Goal: Task Accomplishment & Management: Manage account settings

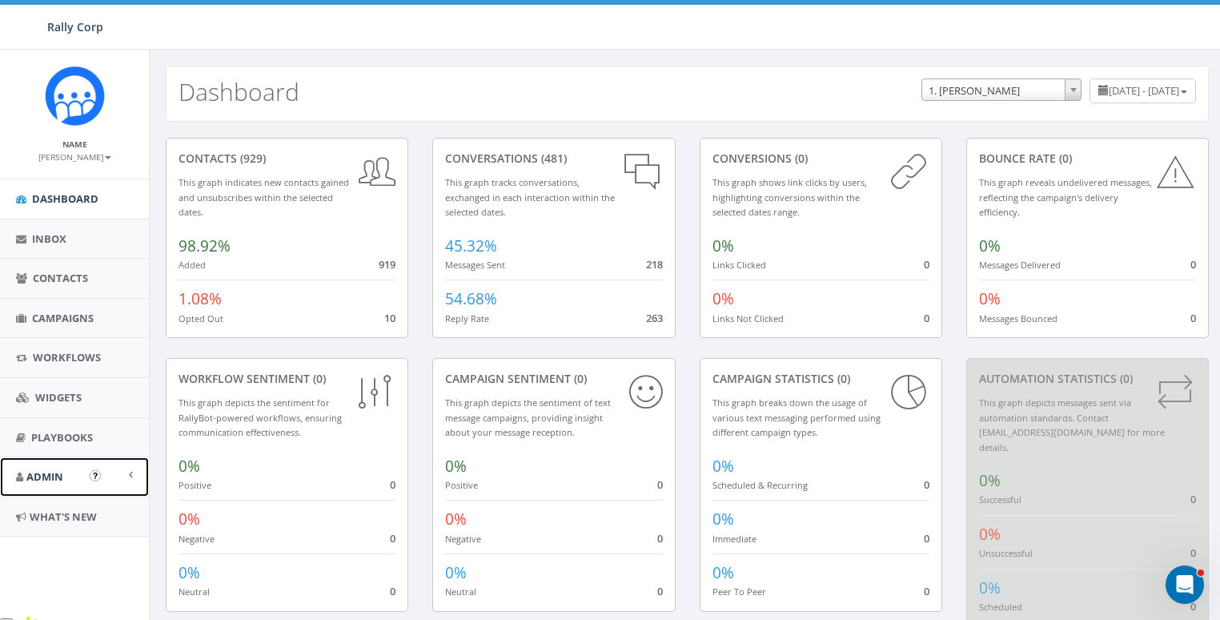
click at [40, 469] on span "Admin" at bounding box center [44, 476] width 37 height 14
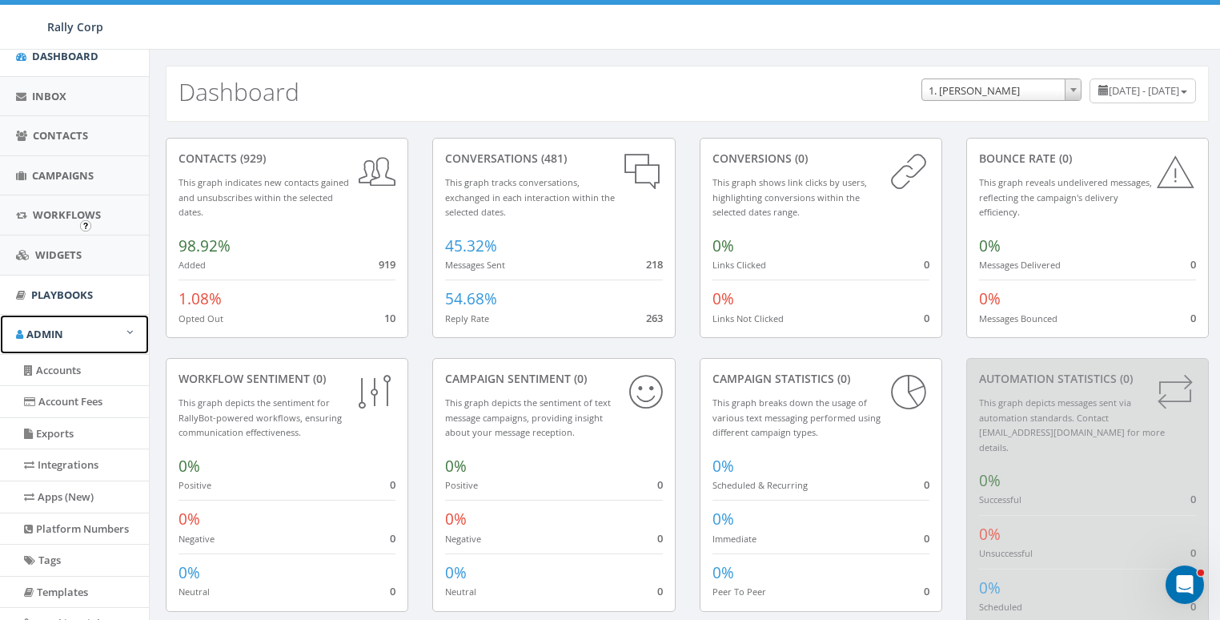
scroll to position [338, 0]
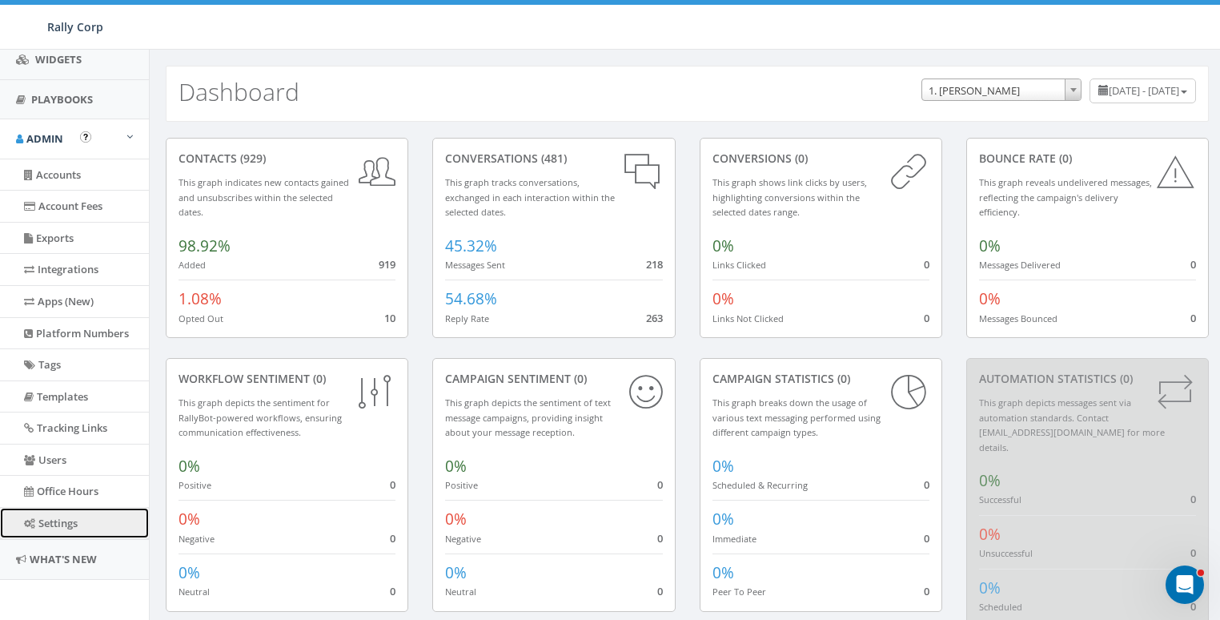
click at [58, 523] on link "Settings" at bounding box center [74, 522] width 149 height 31
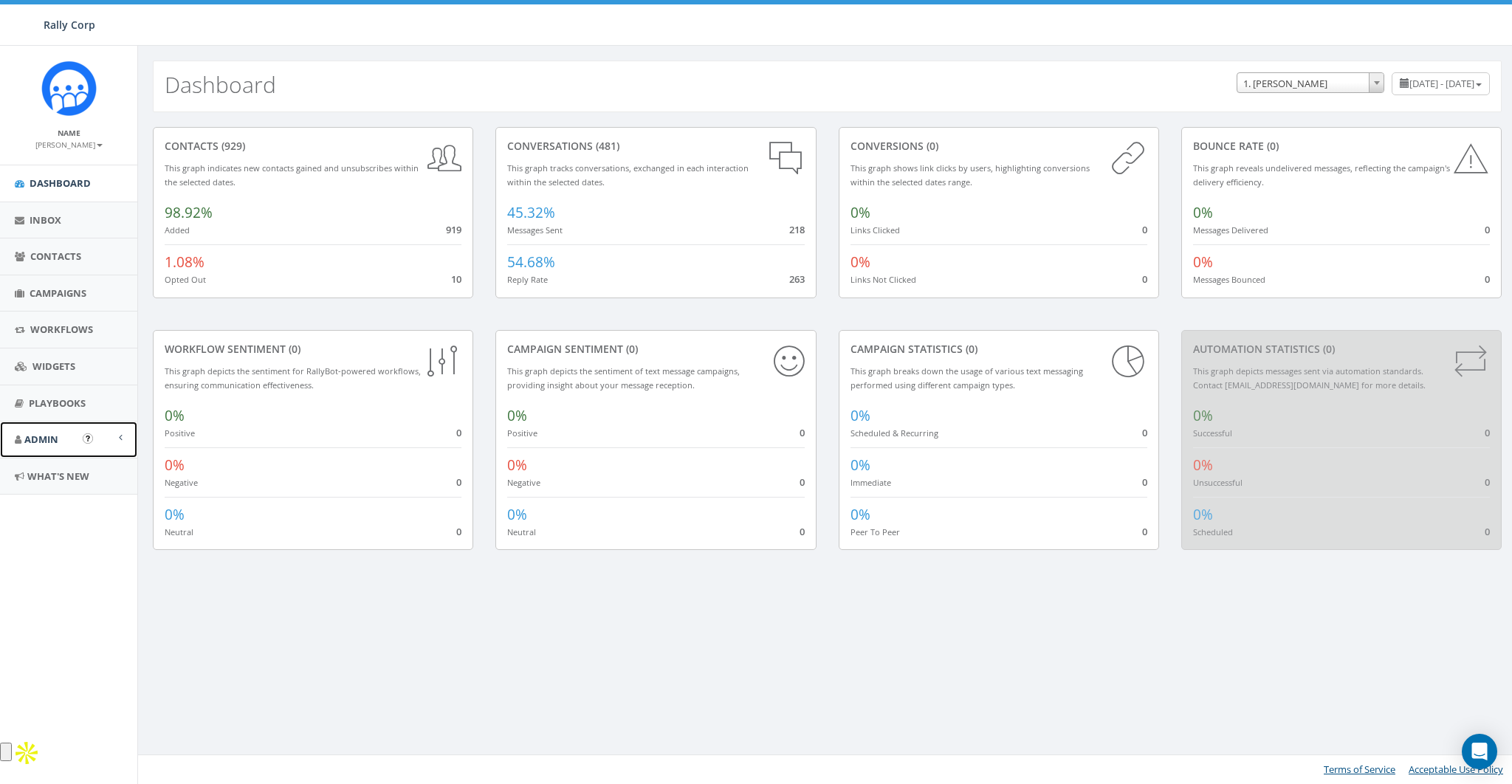
click at [47, 441] on span "Admin" at bounding box center [41, 439] width 34 height 13
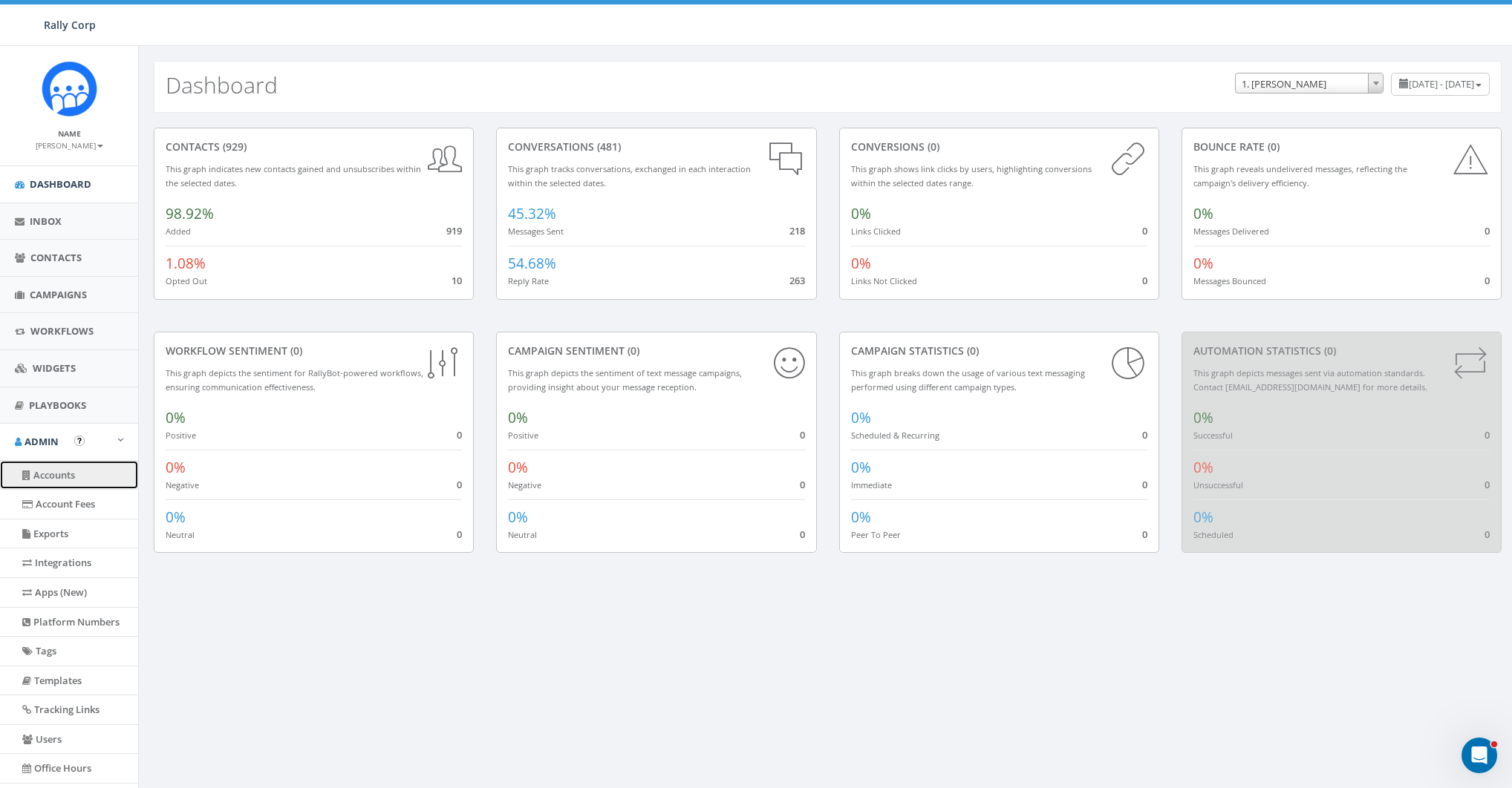
click at [58, 470] on link "Accounts" at bounding box center [69, 475] width 138 height 29
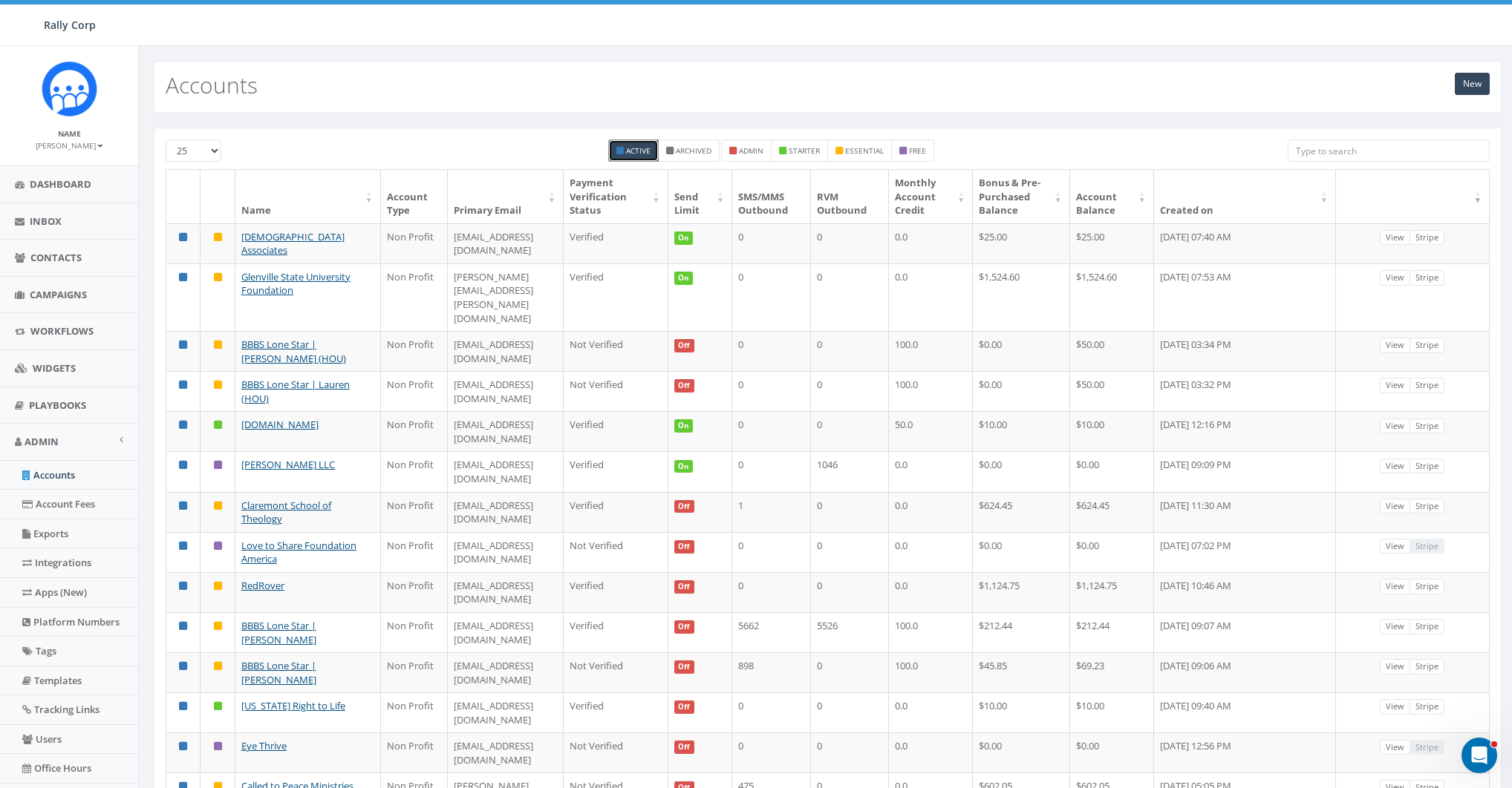
click at [1389, 144] on input "search" at bounding box center [1389, 150] width 202 height 22
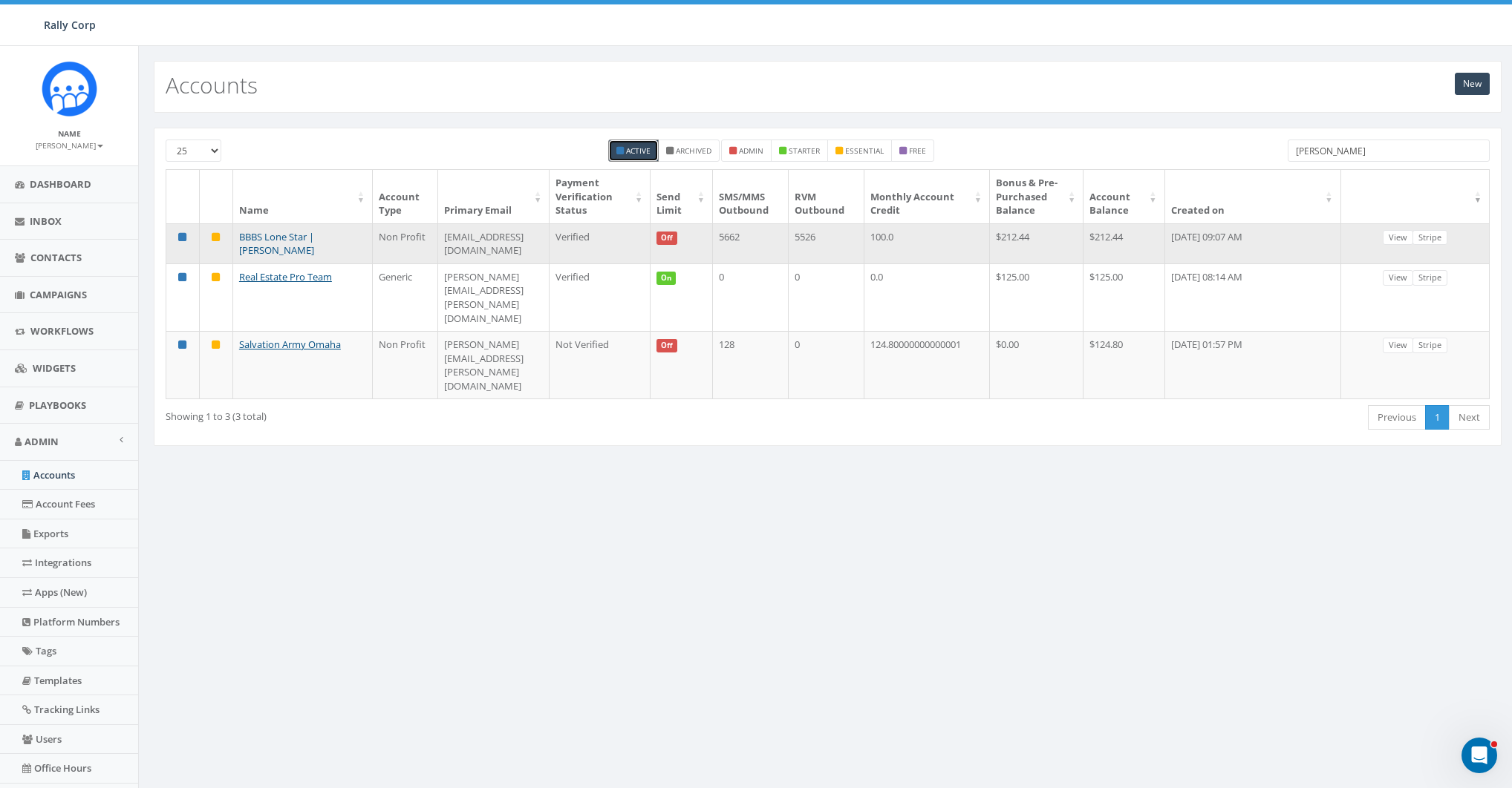
type input "andrew"
click at [314, 250] on link "BBBS Lone Star | [PERSON_NAME]" at bounding box center [276, 244] width 75 height 28
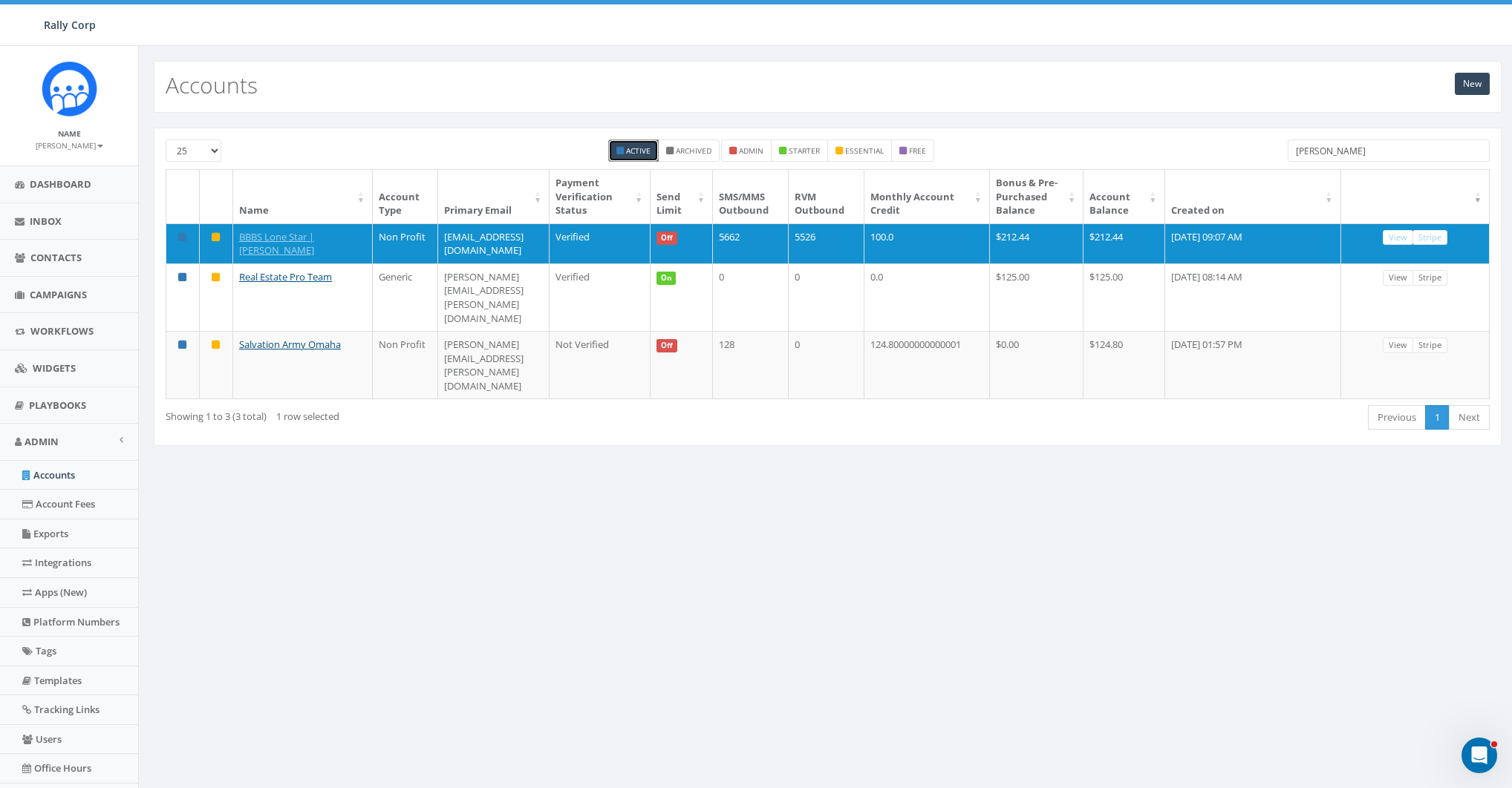
click at [1349, 142] on input "andrew" at bounding box center [1389, 150] width 202 height 22
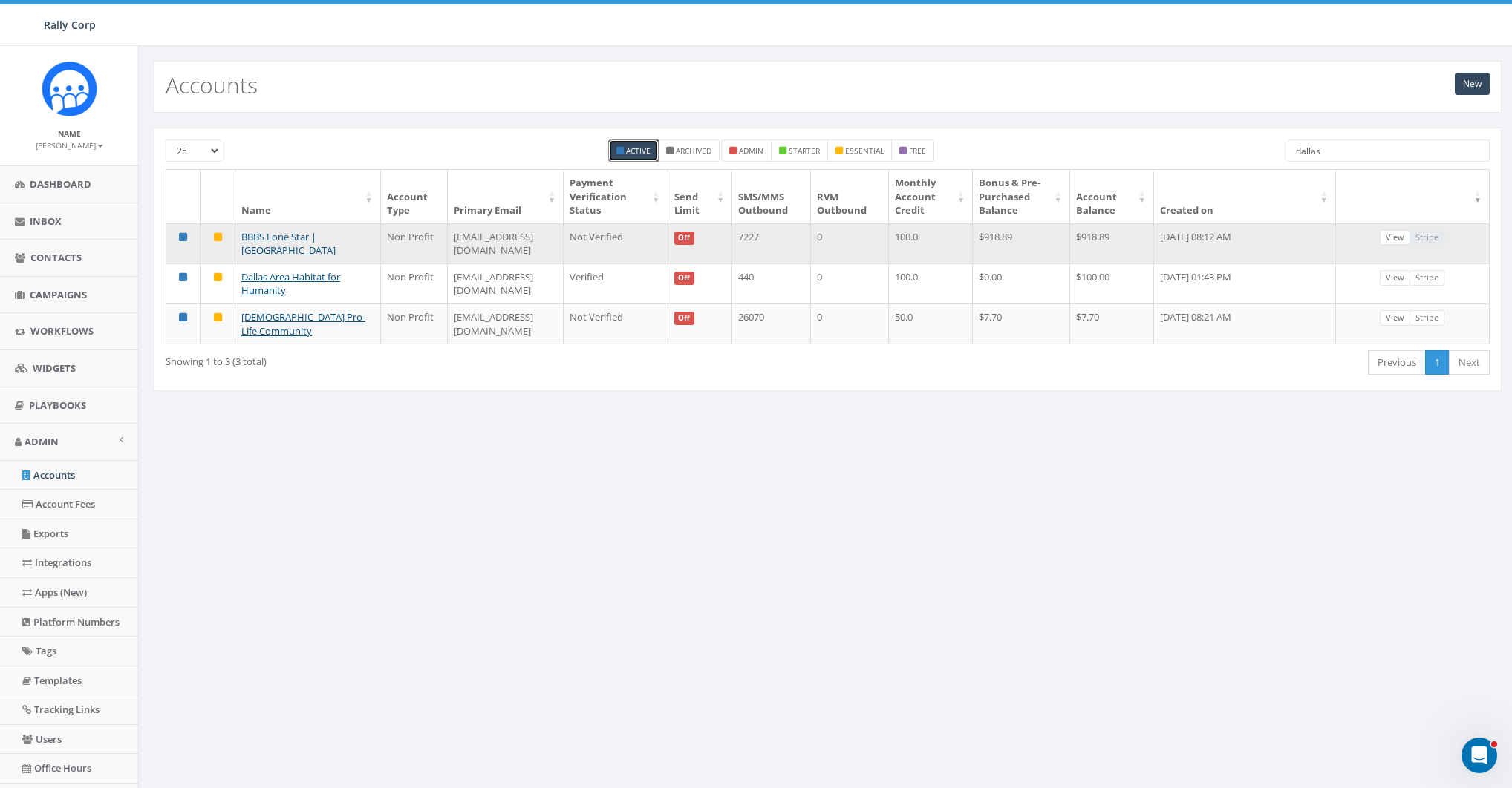
type input "dallas"
click at [298, 236] on link "BBBS Lone Star | [GEOGRAPHIC_DATA]" at bounding box center [288, 244] width 95 height 28
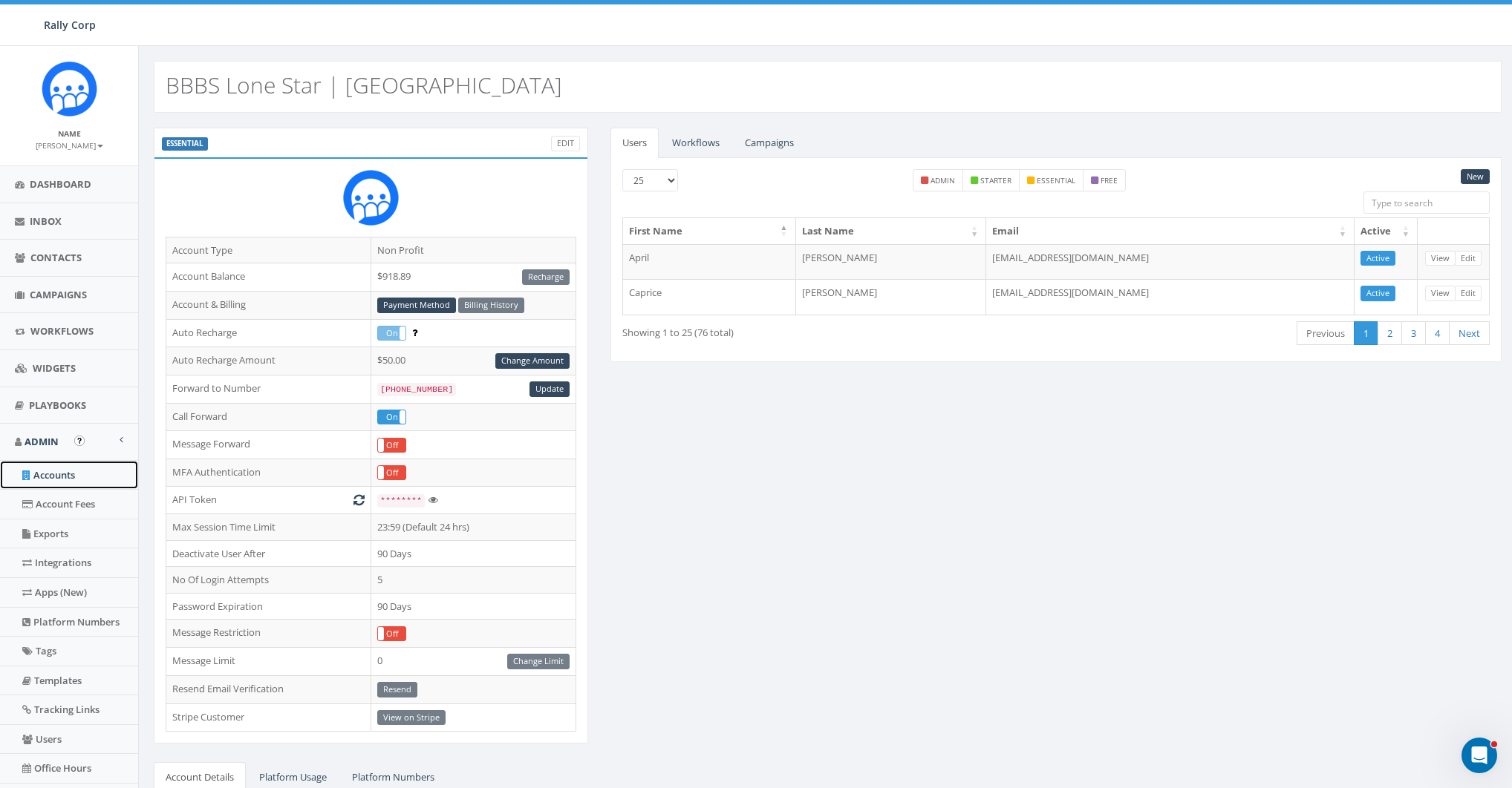
click at [50, 471] on link "Accounts" at bounding box center [69, 475] width 138 height 29
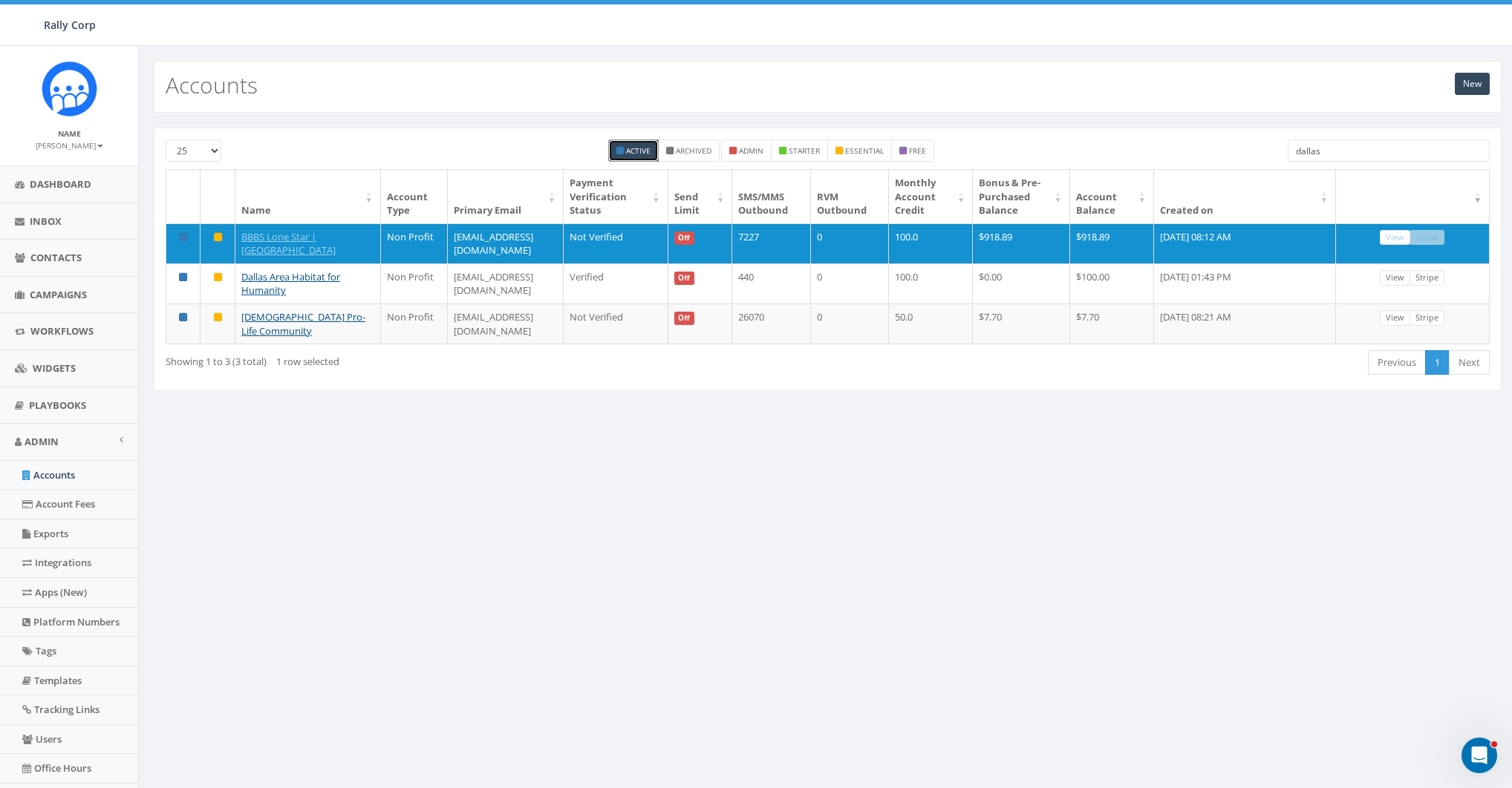
click at [1341, 149] on input "dallas" at bounding box center [1389, 150] width 202 height 22
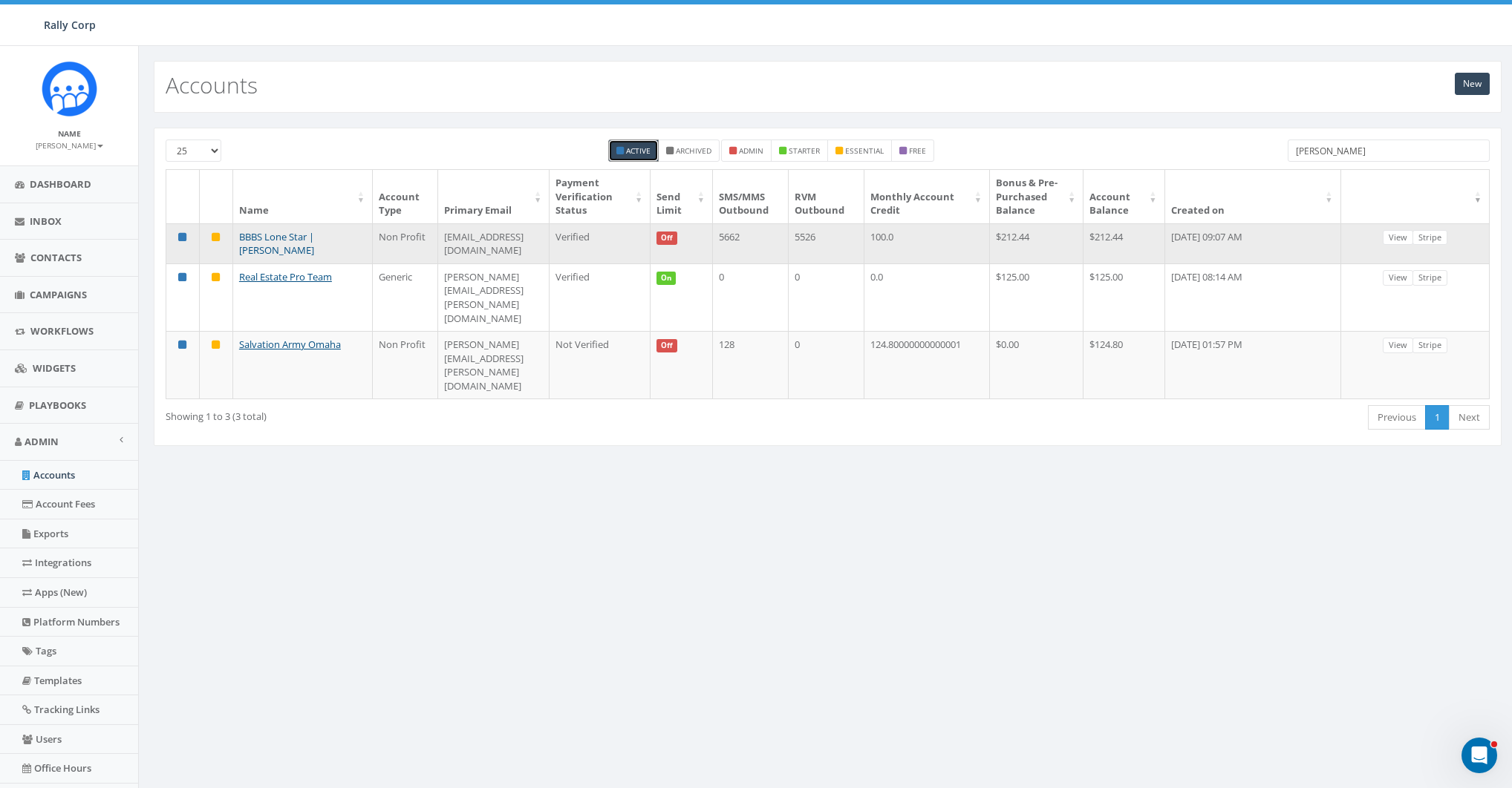
type input "andrew"
click at [314, 248] on link "BBBS Lone Star | Andrew" at bounding box center [276, 244] width 75 height 28
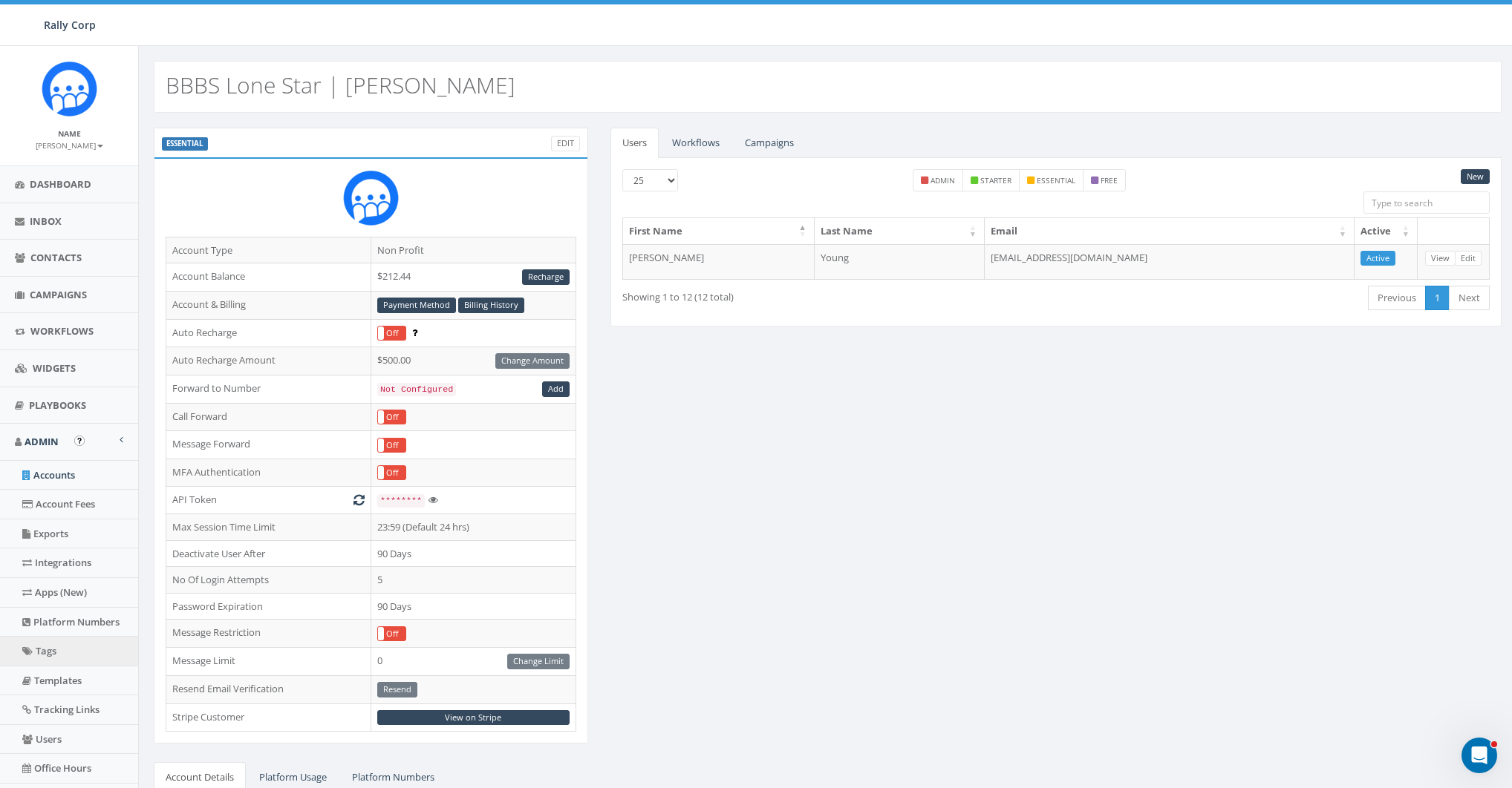
scroll to position [96, 0]
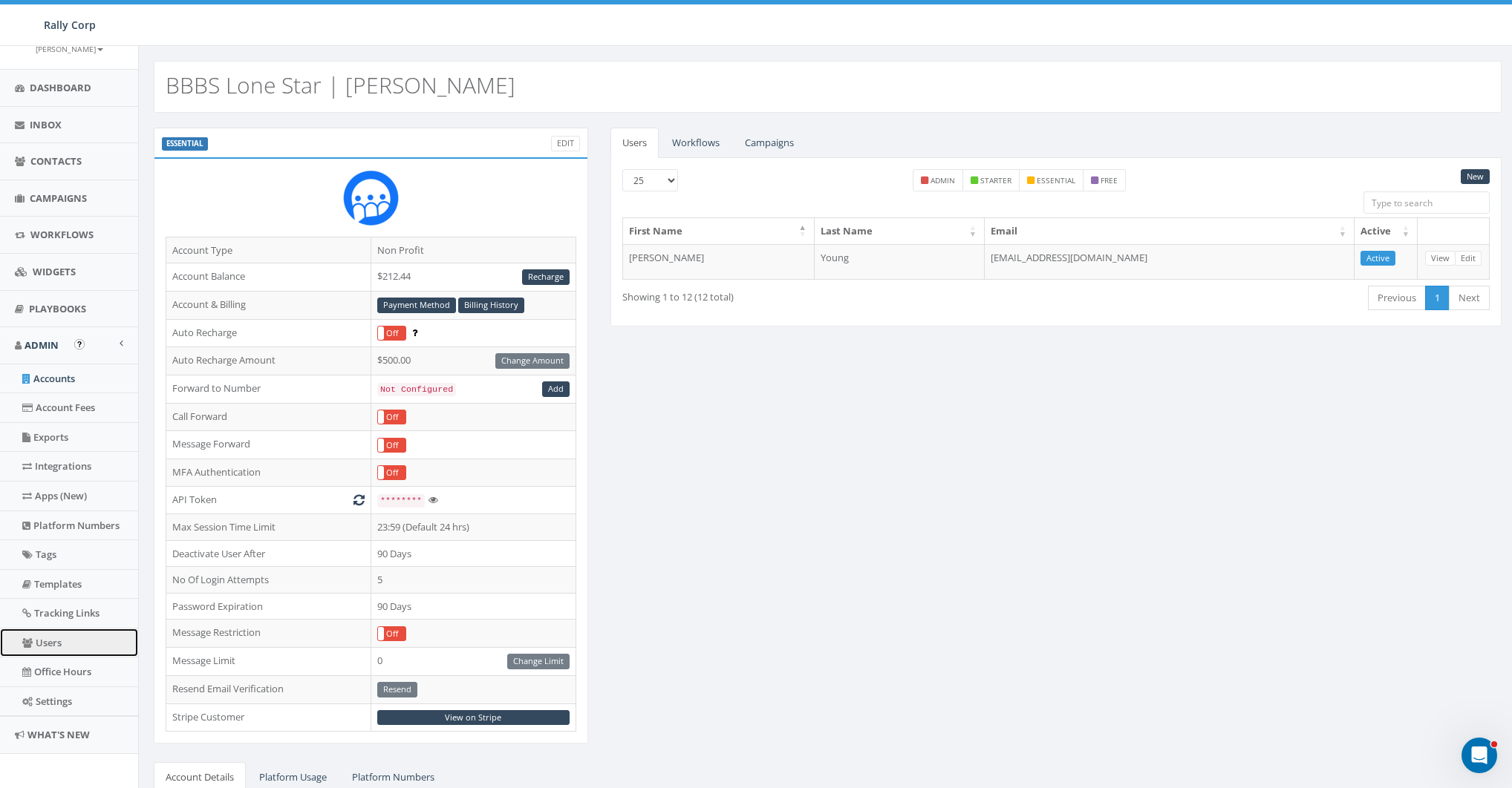
click at [59, 635] on link "Users" at bounding box center [69, 642] width 138 height 29
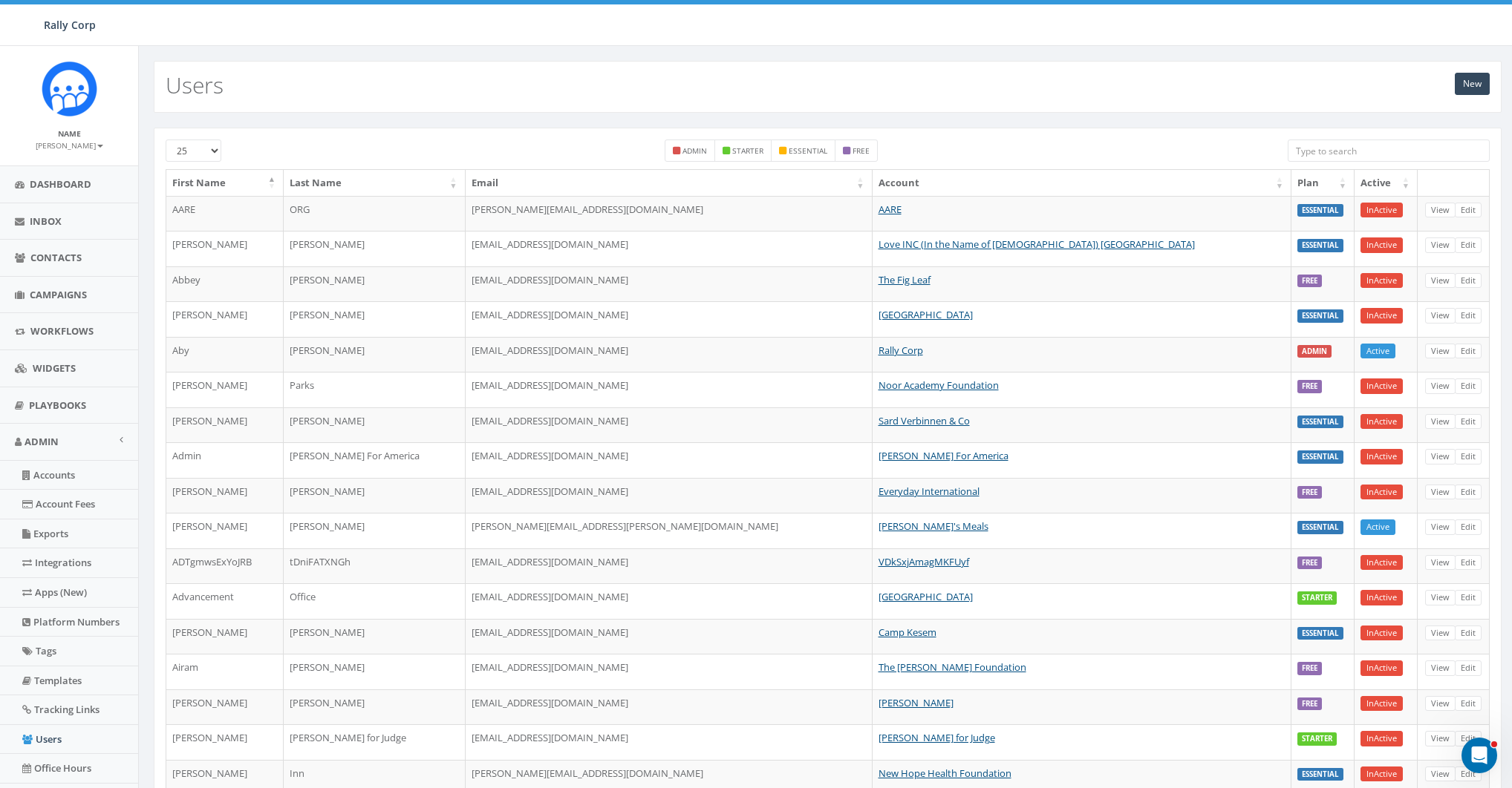
click at [1438, 144] on input "search" at bounding box center [1389, 150] width 202 height 22
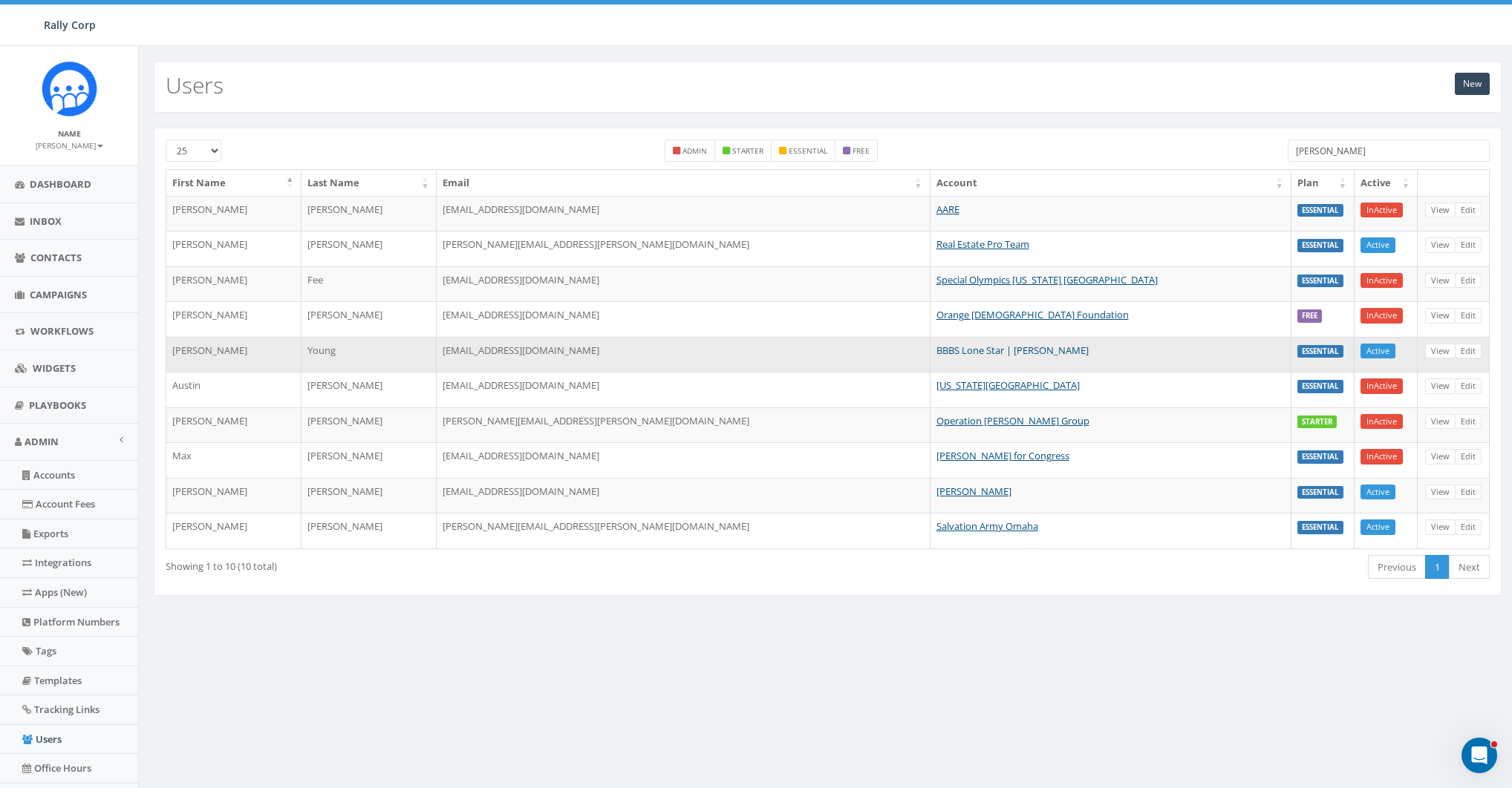
type input "andrew"
click at [936, 348] on link "BBBS Lone Star | [PERSON_NAME]" at bounding box center [1012, 350] width 152 height 13
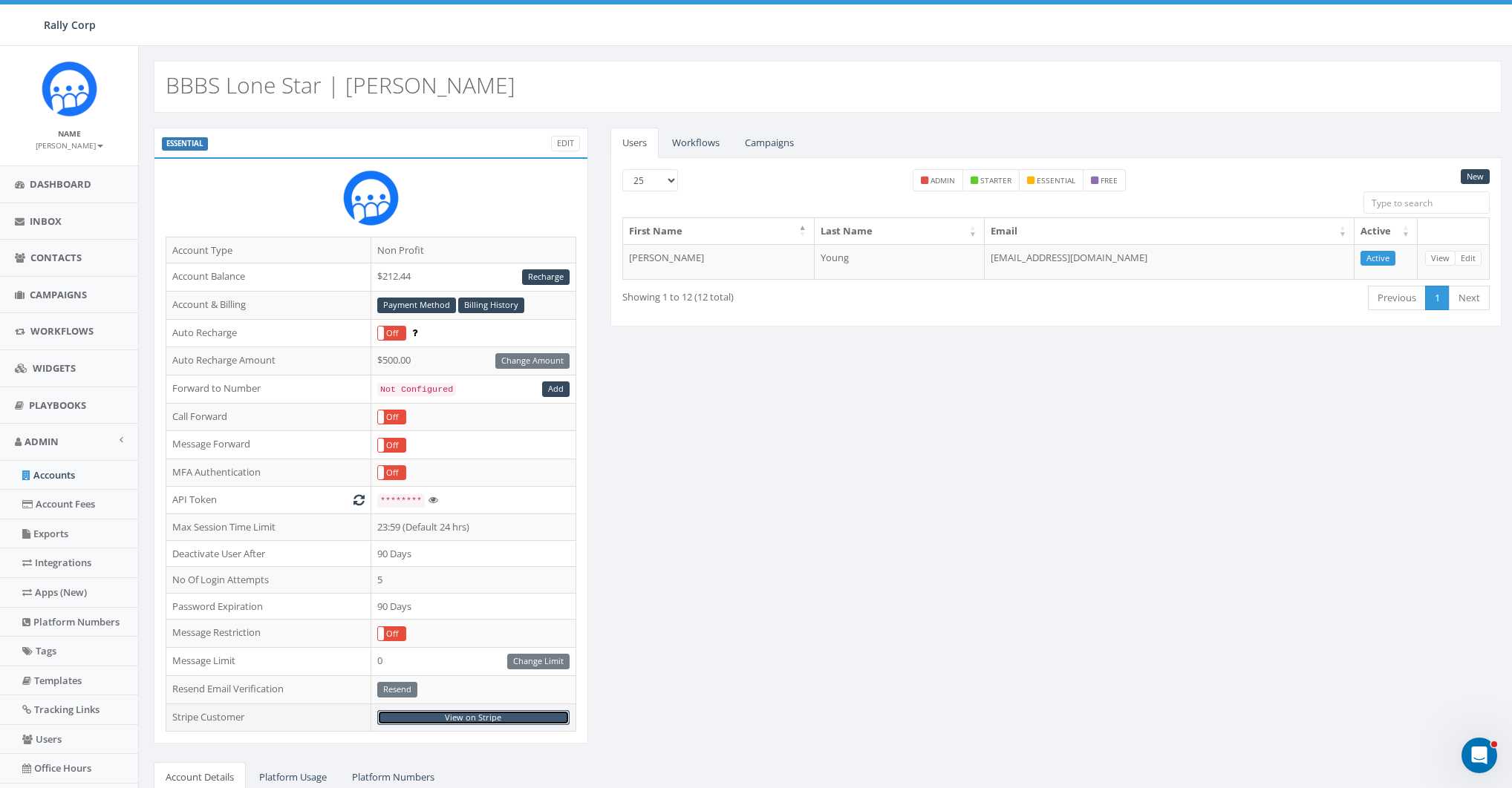
click at [483, 716] on link "View on Stripe" at bounding box center [473, 718] width 192 height 16
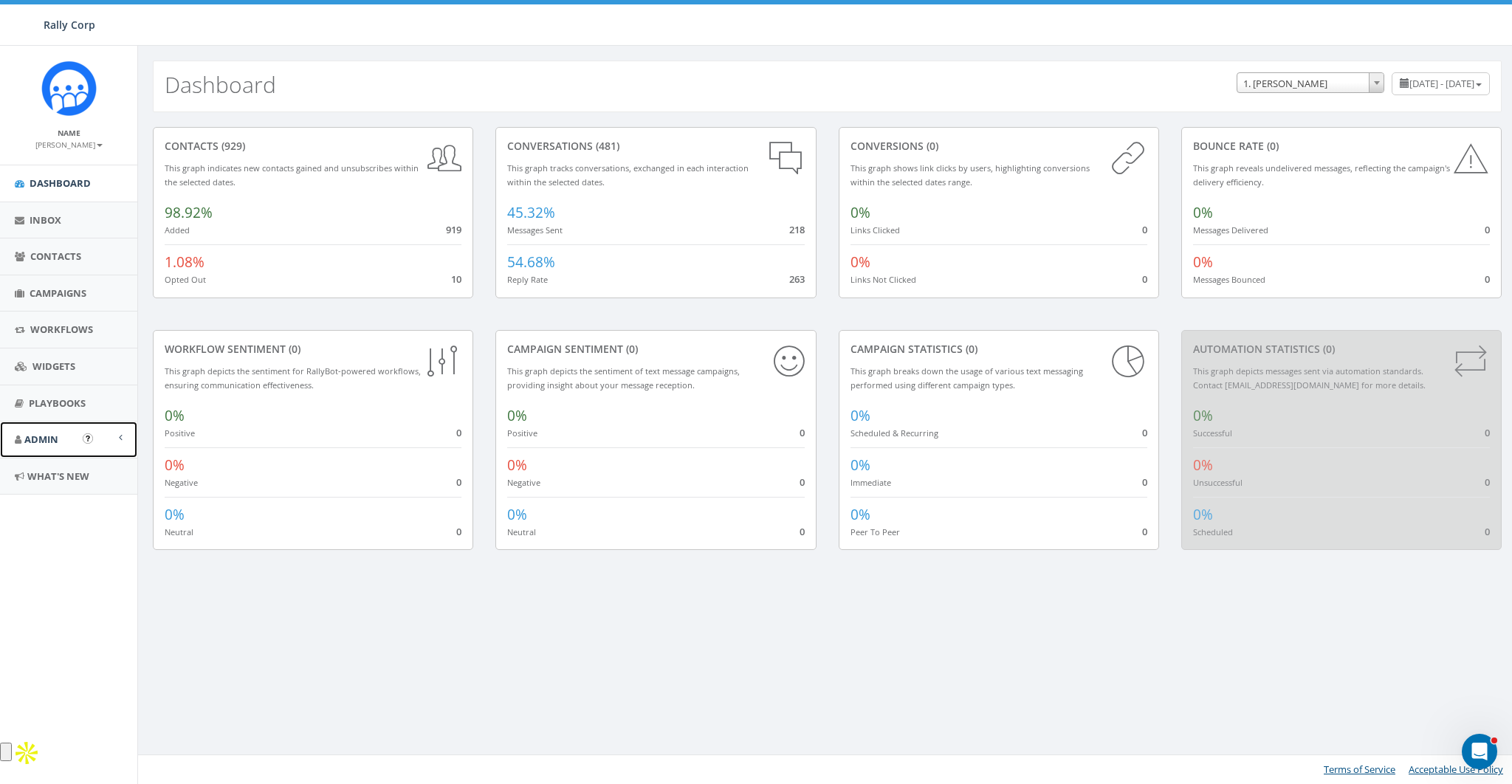
click at [45, 435] on span "Admin" at bounding box center [41, 439] width 34 height 13
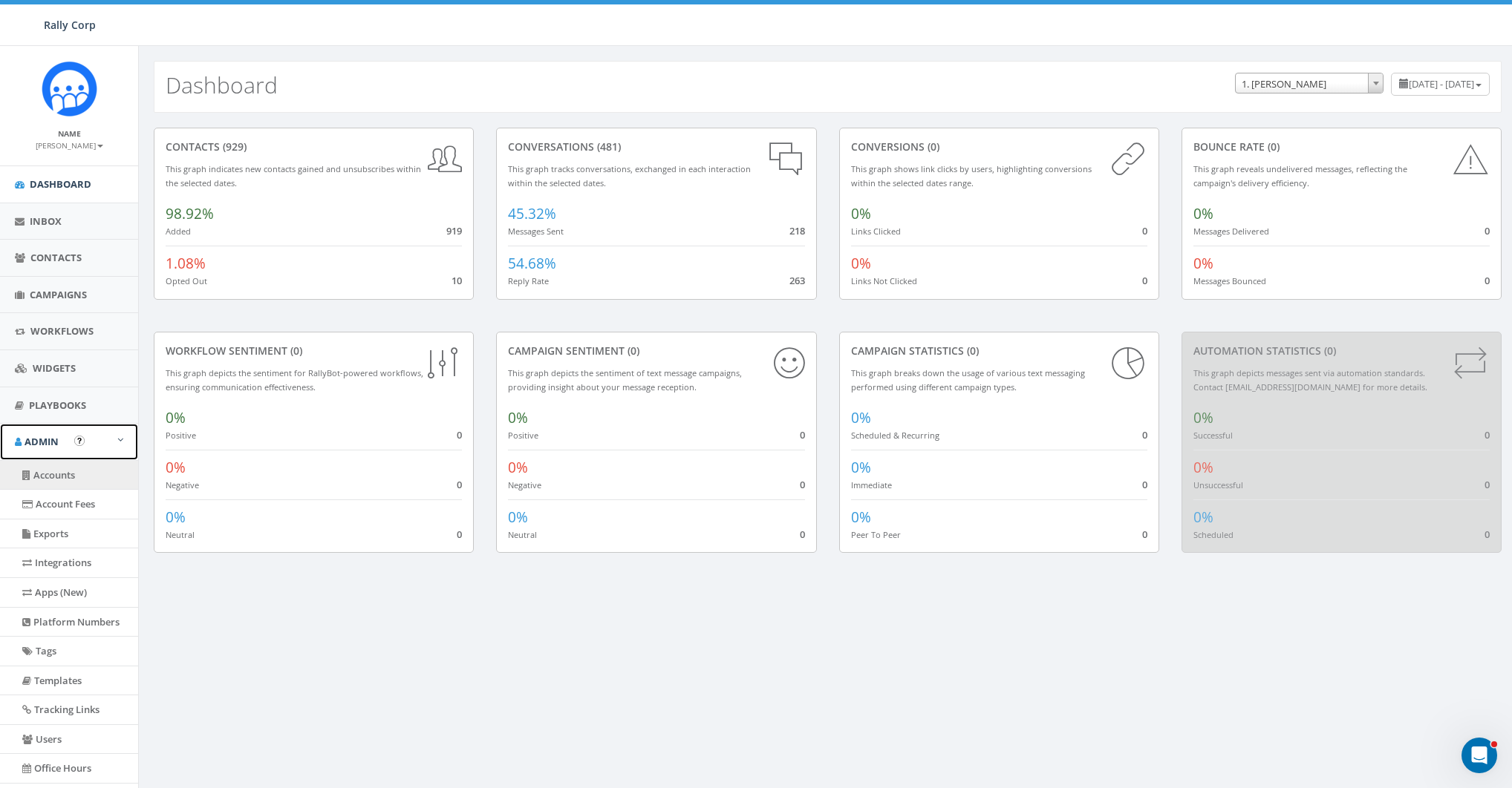
scroll to position [99, 0]
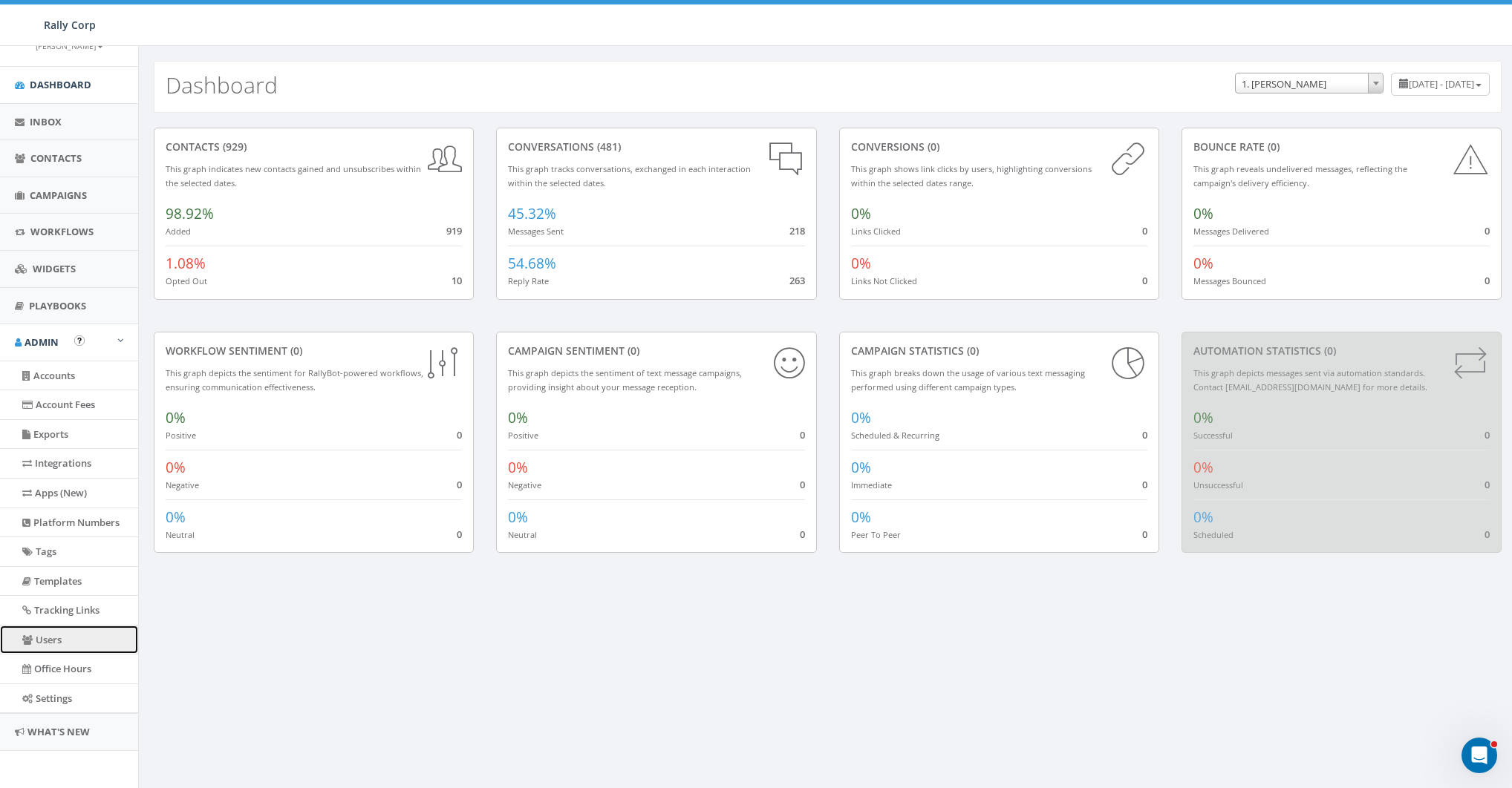
click at [48, 574] on link "Users" at bounding box center [69, 640] width 138 height 29
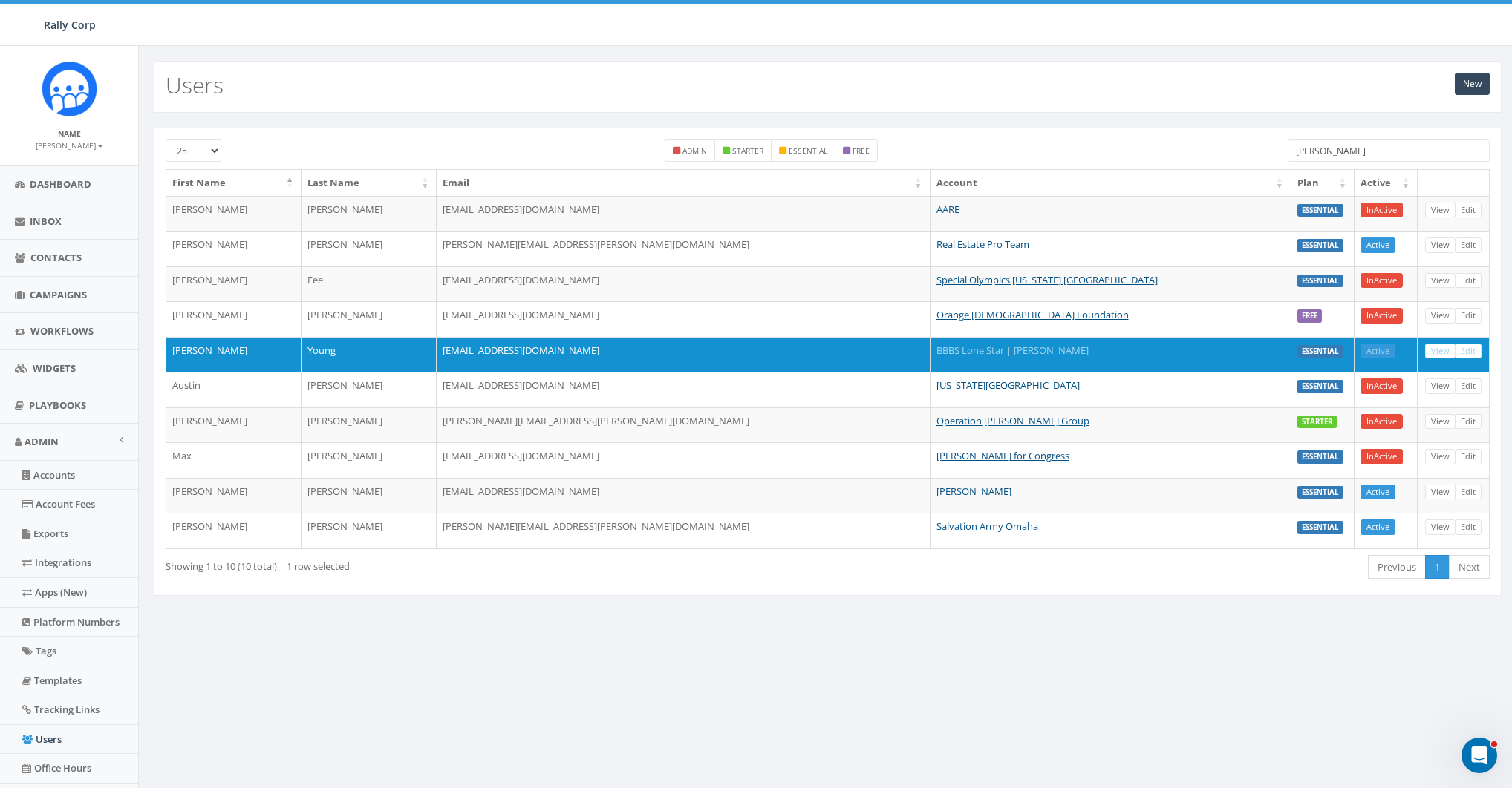
click at [1339, 151] on input "andrew" at bounding box center [1389, 150] width 202 height 22
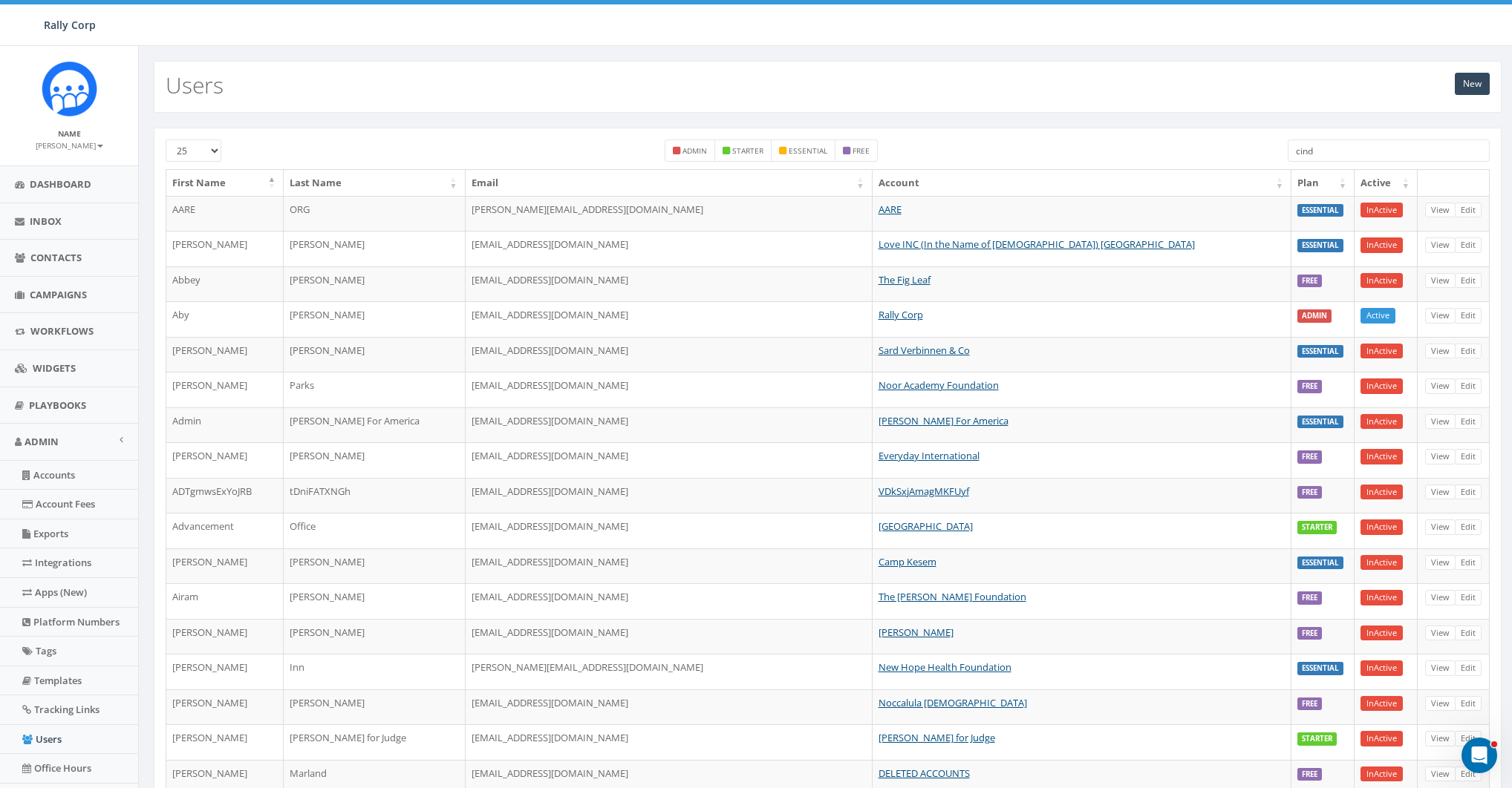
type input "cindy"
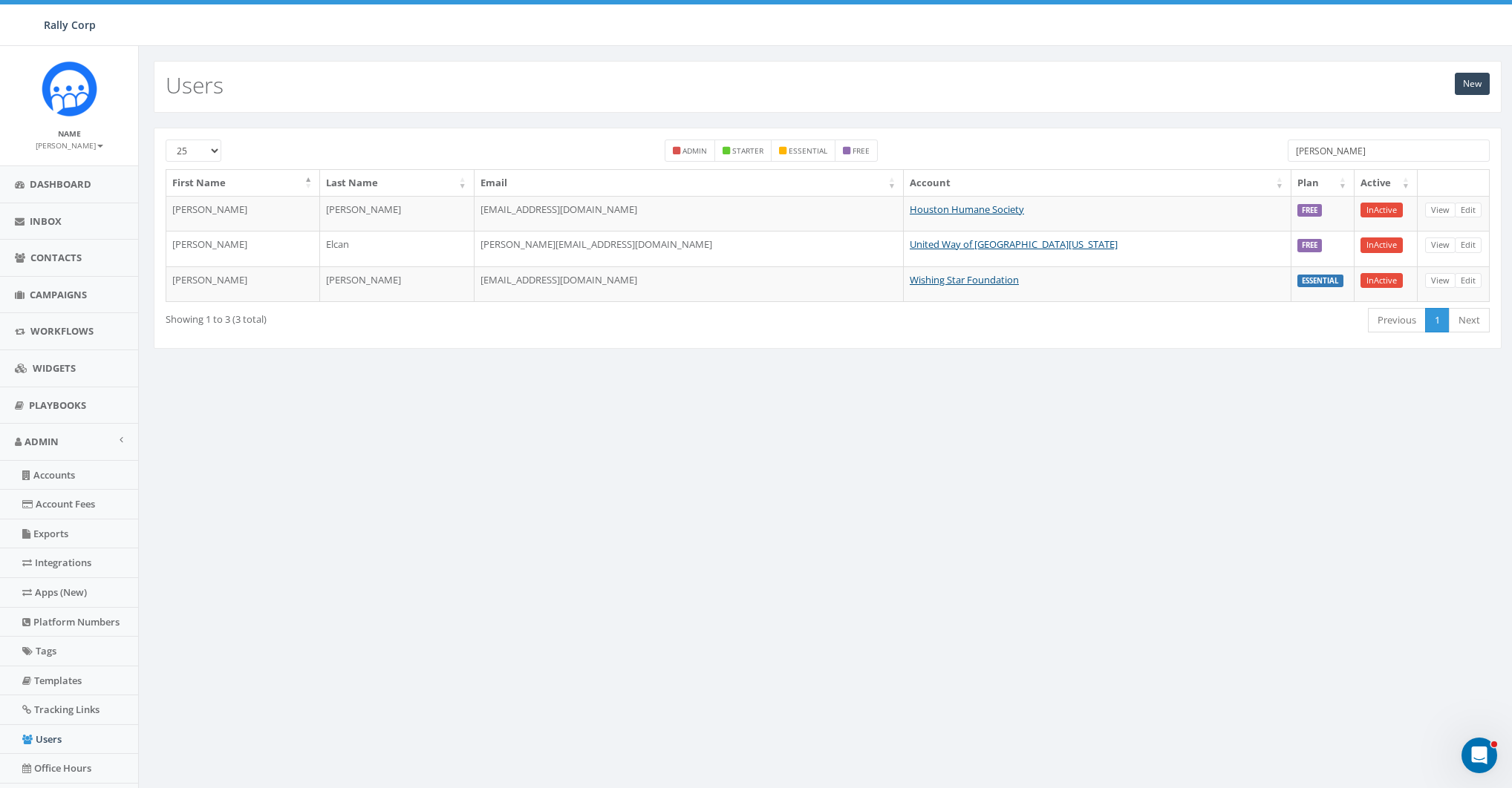
click at [1401, 151] on input "cindy" at bounding box center [1389, 150] width 202 height 22
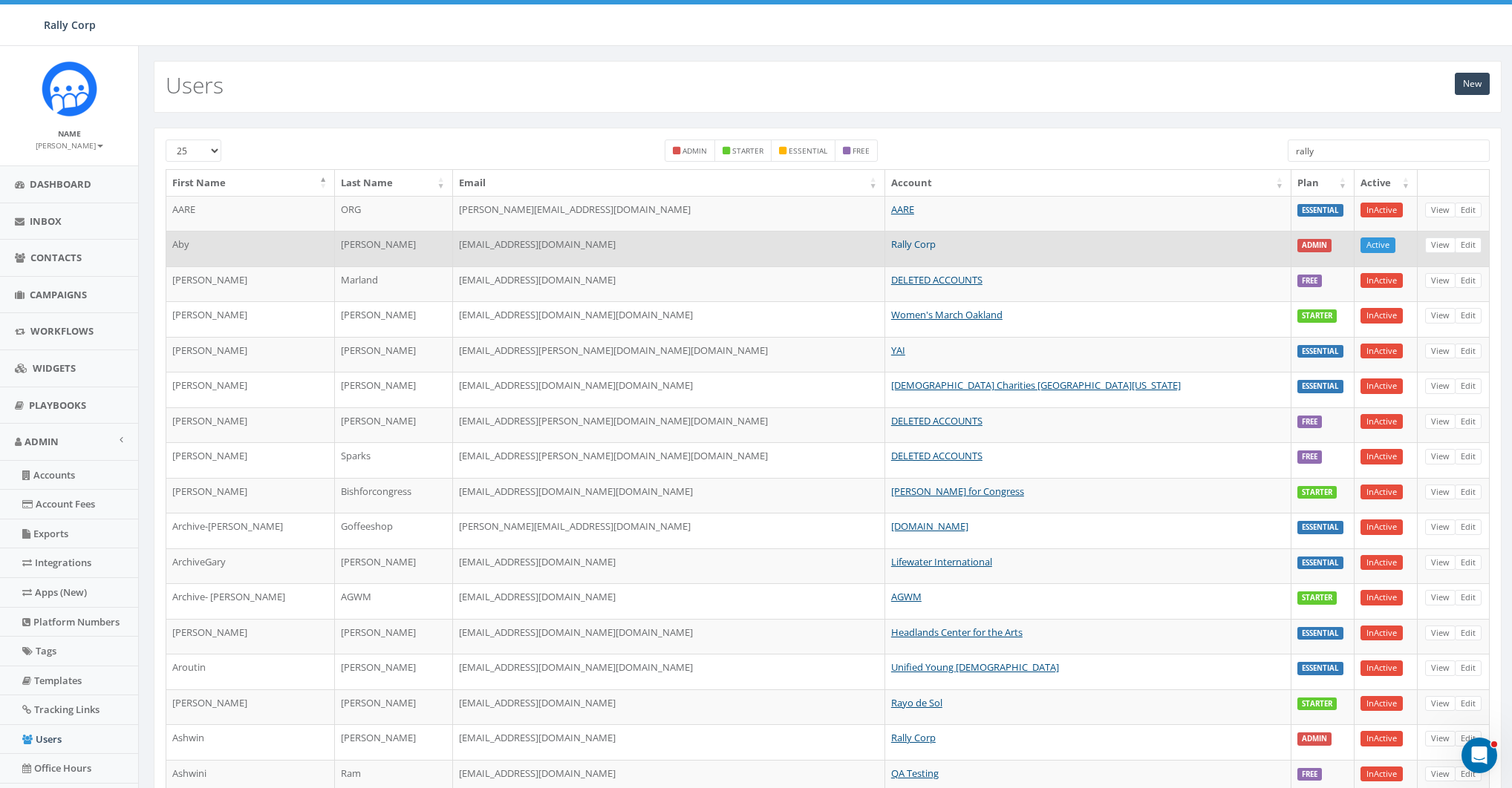
type input "rally"
click at [936, 241] on link "Rally Corp" at bounding box center [913, 244] width 45 height 13
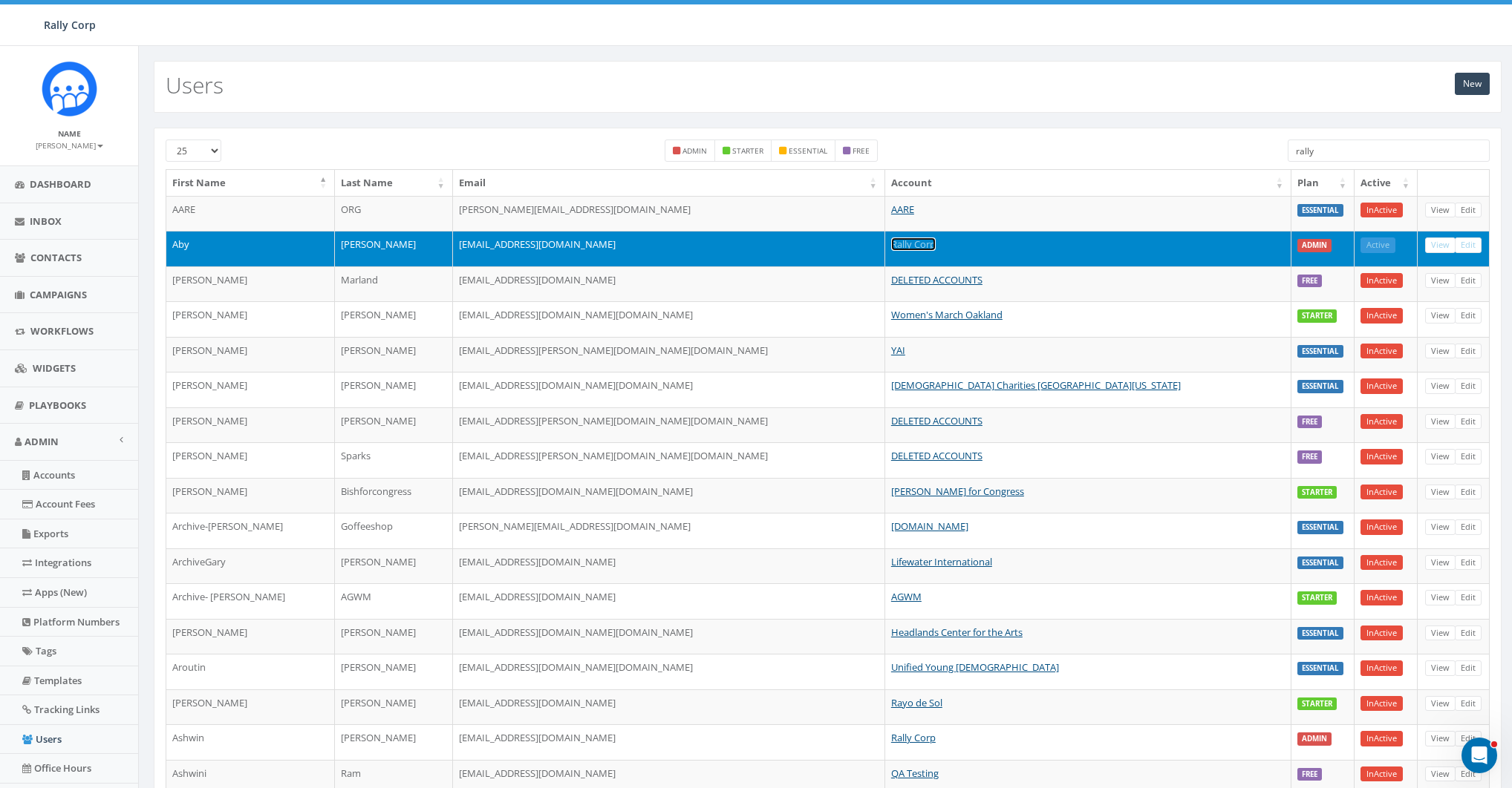
click at [936, 240] on link "Rally Corp" at bounding box center [913, 244] width 45 height 13
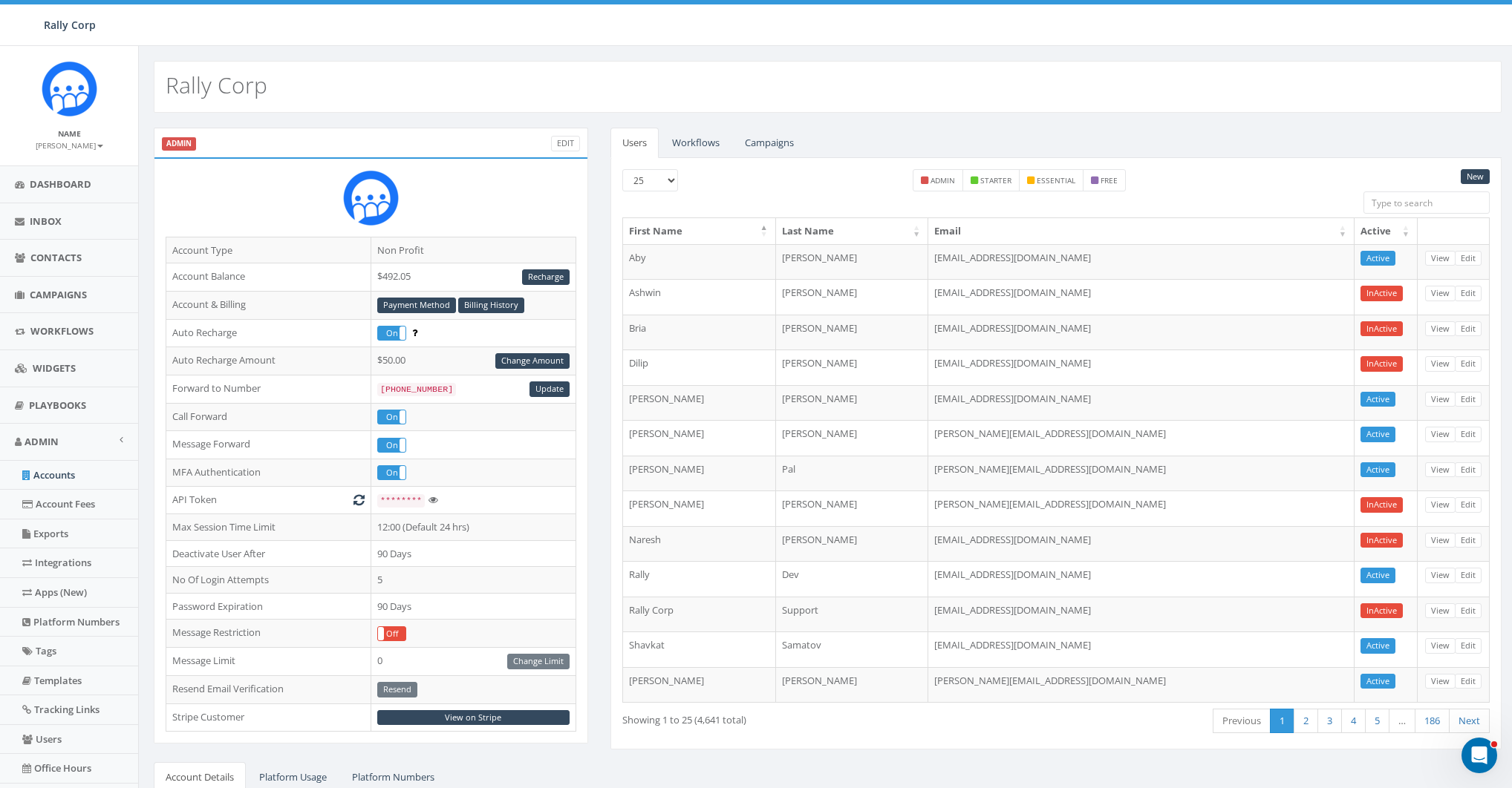
click at [1144, 128] on ul "Users Workflows Campaigns" at bounding box center [1056, 143] width 891 height 31
click at [1185, 132] on ul "Users Workflows Campaigns" at bounding box center [1056, 143] width 891 height 31
click at [1482, 174] on link "New" at bounding box center [1474, 176] width 29 height 16
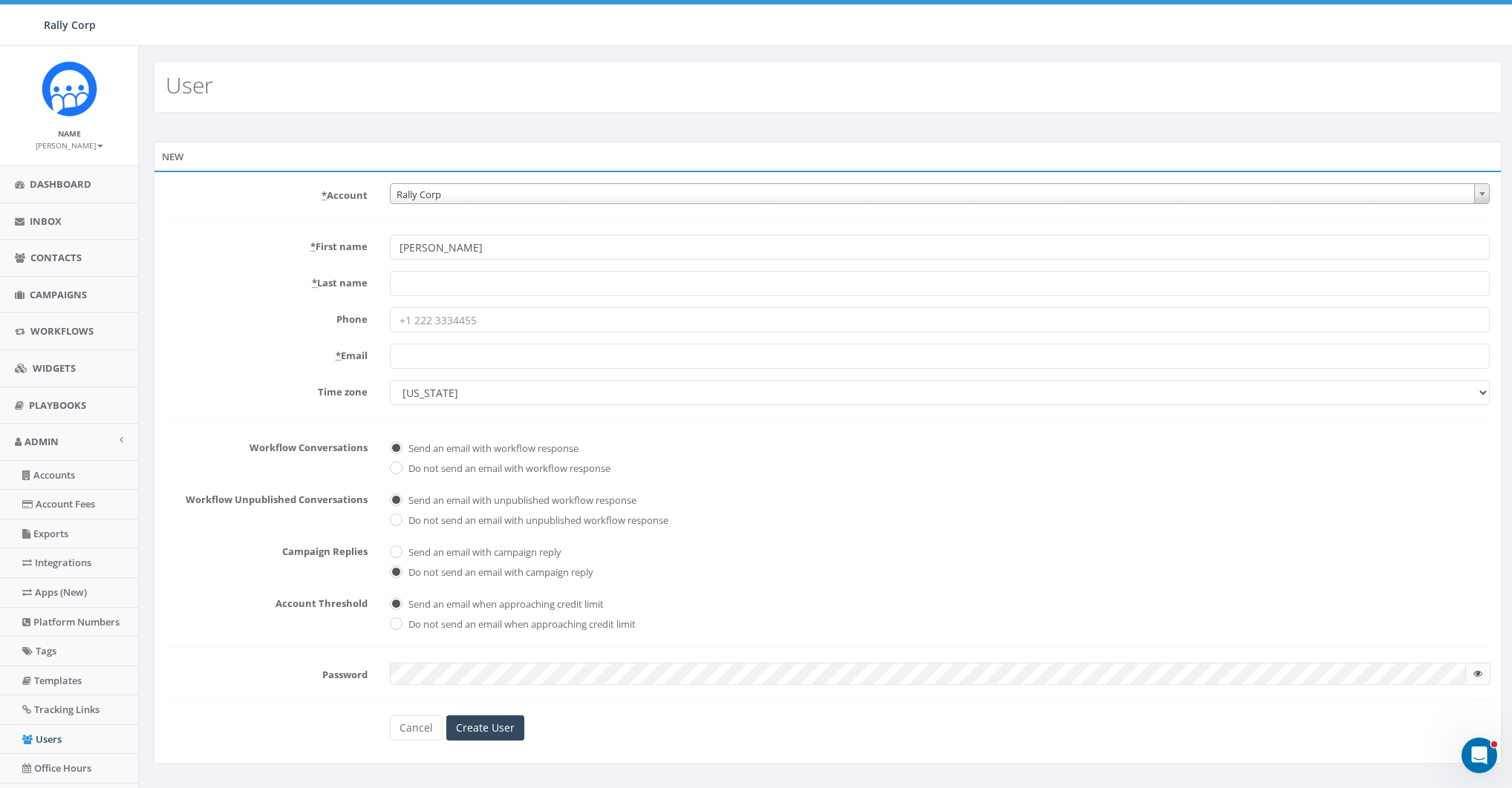
click at [438, 248] on input "Cindy Palm" at bounding box center [939, 247] width 1099 height 25
type input "Cindy"
drag, startPoint x: 285, startPoint y: 257, endPoint x: 436, endPoint y: 281, distance: 152.9
click at [286, 258] on div "* First name Cindy" at bounding box center [826, 247] width 1346 height 25
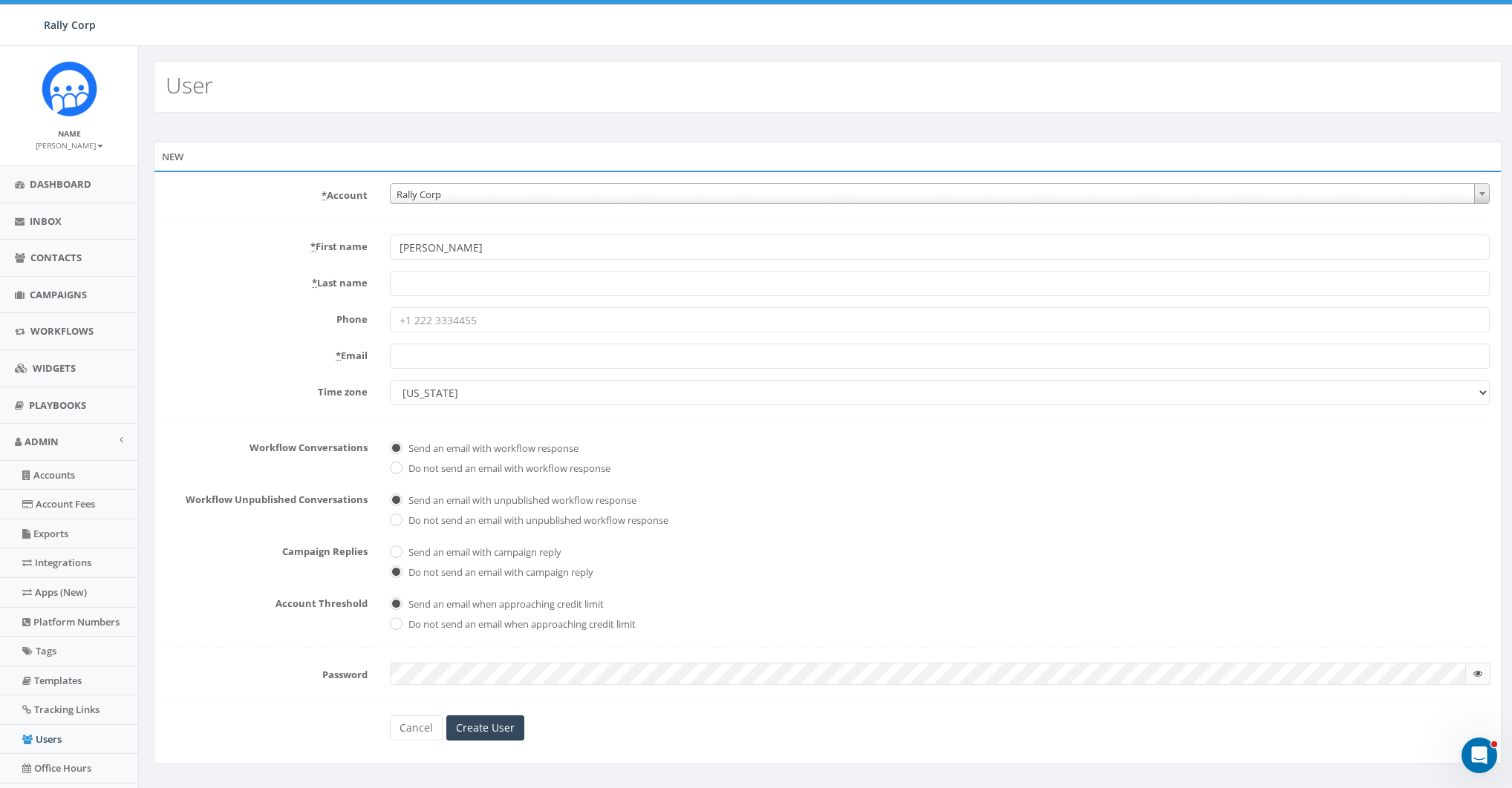
click at [444, 281] on input "* Last name" at bounding box center [939, 283] width 1099 height 25
paste input "Palm"
type input "Palm"
click at [433, 392] on select "Alaska America/Adak America/Anchorage America/Boise America/Detroit America/Ind…" at bounding box center [939, 392] width 1099 height 25
click at [390, 380] on select "Alaska America/Adak America/Anchorage America/Boise America/Detroit America/Ind…" at bounding box center [939, 392] width 1099 height 25
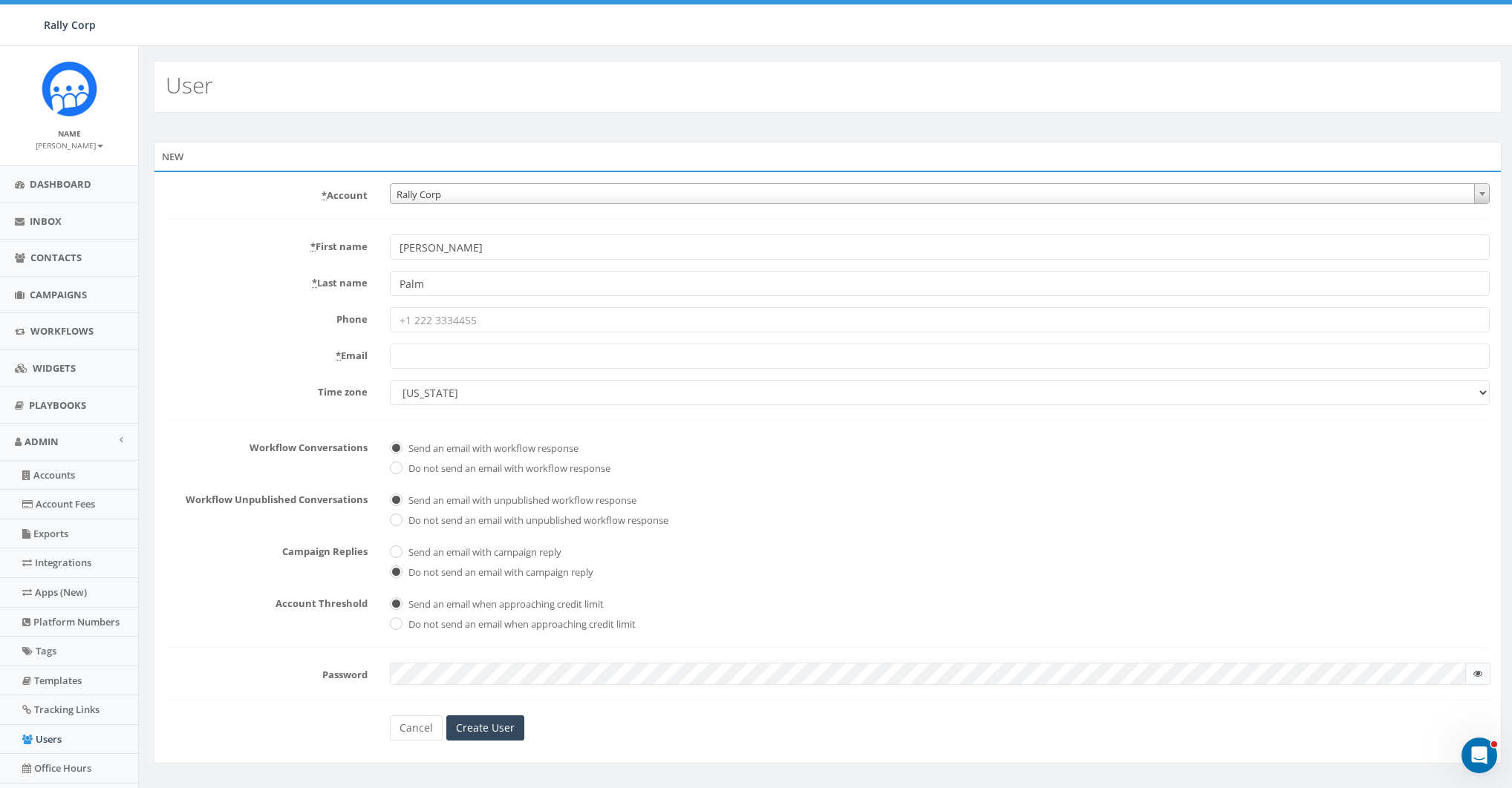
click at [437, 391] on select "Alaska America/Adak America/Anchorage America/Boise America/Detroit America/Ind…" at bounding box center [939, 392] width 1099 height 25
click at [390, 380] on select "Alaska America/Adak America/Anchorage America/Boise America/Detroit America/Ind…" at bounding box center [939, 392] width 1099 height 25
click at [439, 392] on select "Alaska America/Adak America/Anchorage America/Boise America/Detroit America/Ind…" at bounding box center [939, 392] width 1099 height 25
select select "Pacific Time (US & Canada)"
click at [390, 380] on select "Alaska America/Adak America/Anchorage America/Boise America/Detroit America/Ind…" at bounding box center [939, 392] width 1099 height 25
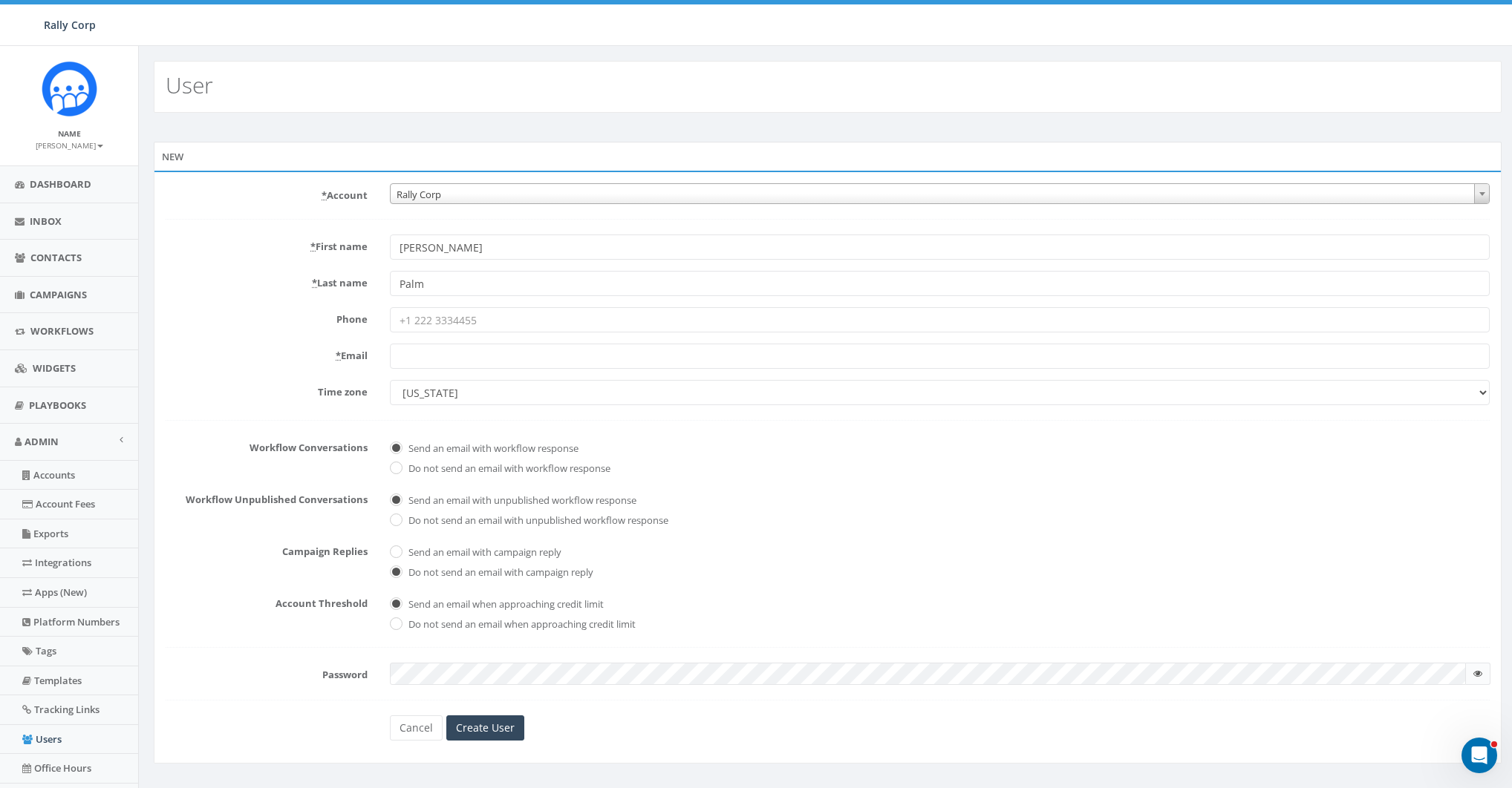
click at [433, 370] on form "* Account 10,000 Degrees 10 CAN, Inc. 180 Skate 1. James Martin 2Life Communiti…" at bounding box center [826, 462] width 1324 height 557
click at [441, 346] on input "* Email" at bounding box center [939, 356] width 1099 height 25
paste input "cindy@rallycorp.com"
type input "cindy@rallycorp.com"
click at [319, 354] on label "* Email" at bounding box center [266, 353] width 224 height 19
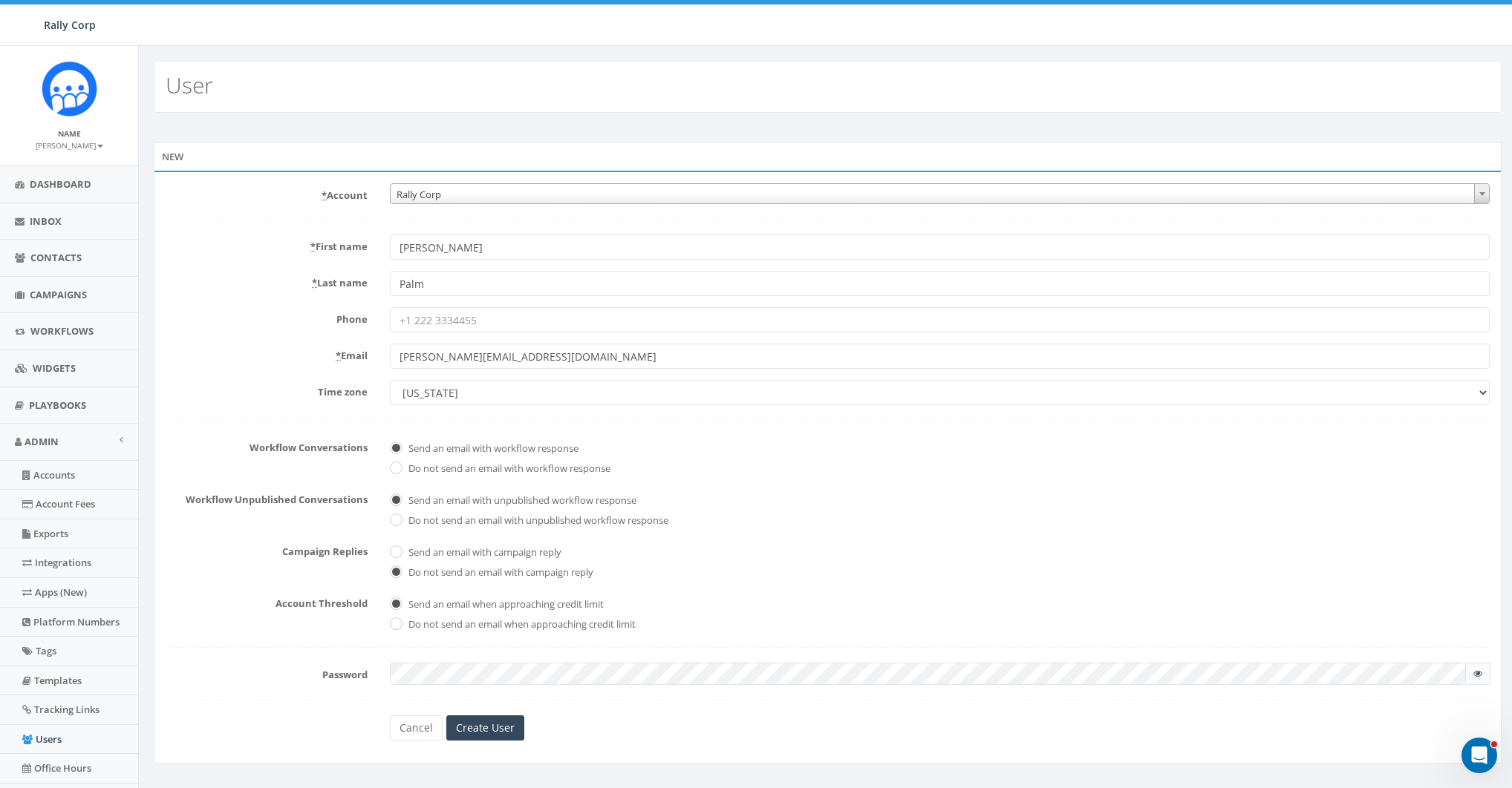
click at [390, 354] on input "cindy@rallycorp.com" at bounding box center [939, 356] width 1099 height 25
click at [483, 691] on form "* Account 10,000 Degrees 10 CAN, Inc. 180 Skate 1. James Martin 2Life Communiti…" at bounding box center [826, 462] width 1324 height 557
click at [479, 686] on form "* Account 10,000 Degrees 10 CAN, Inc. 180 Skate 1. James Martin 2Life Communiti…" at bounding box center [826, 462] width 1324 height 557
checkbox input "true"
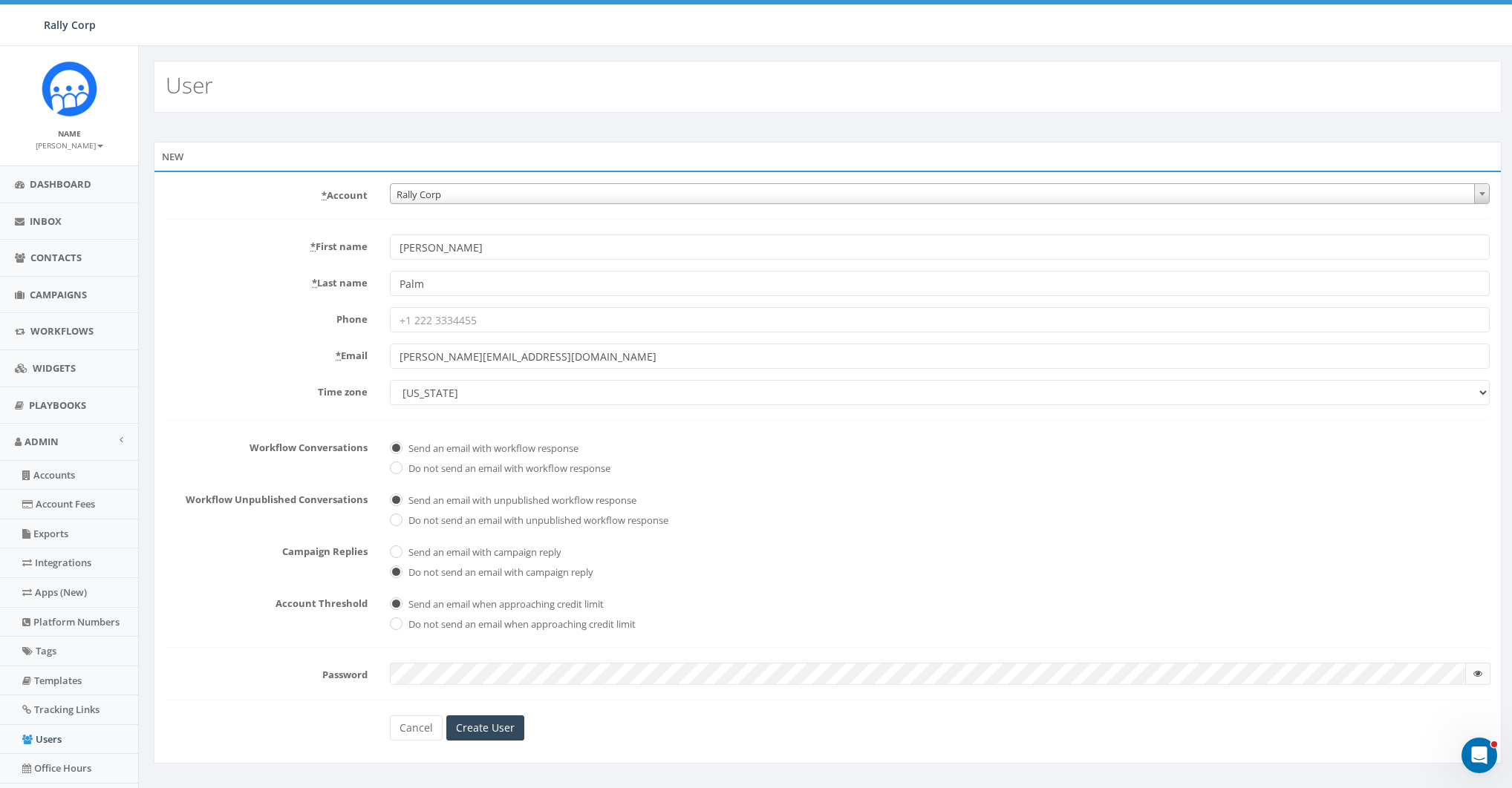
checkbox input "true"
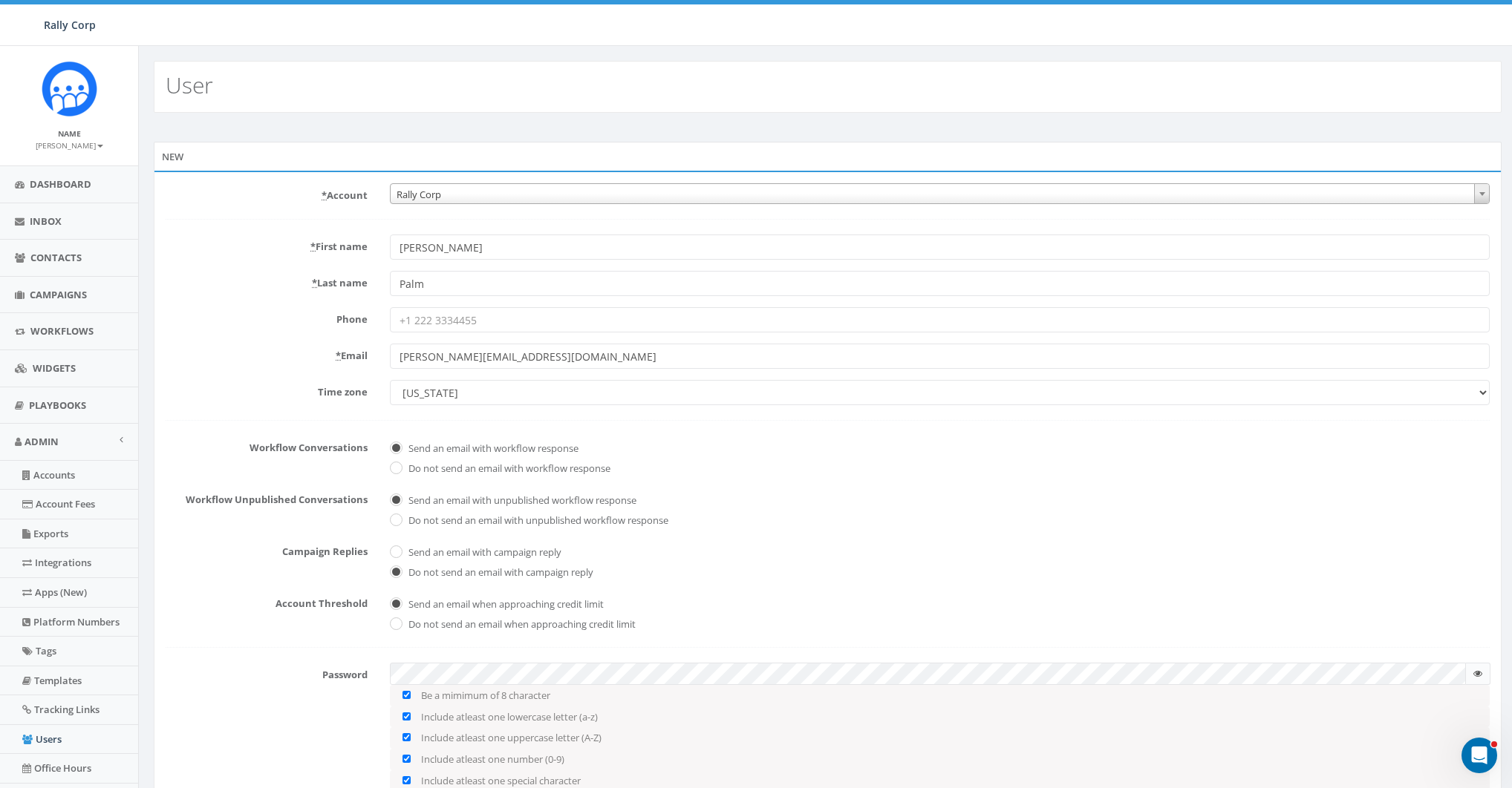
scroll to position [135, 0]
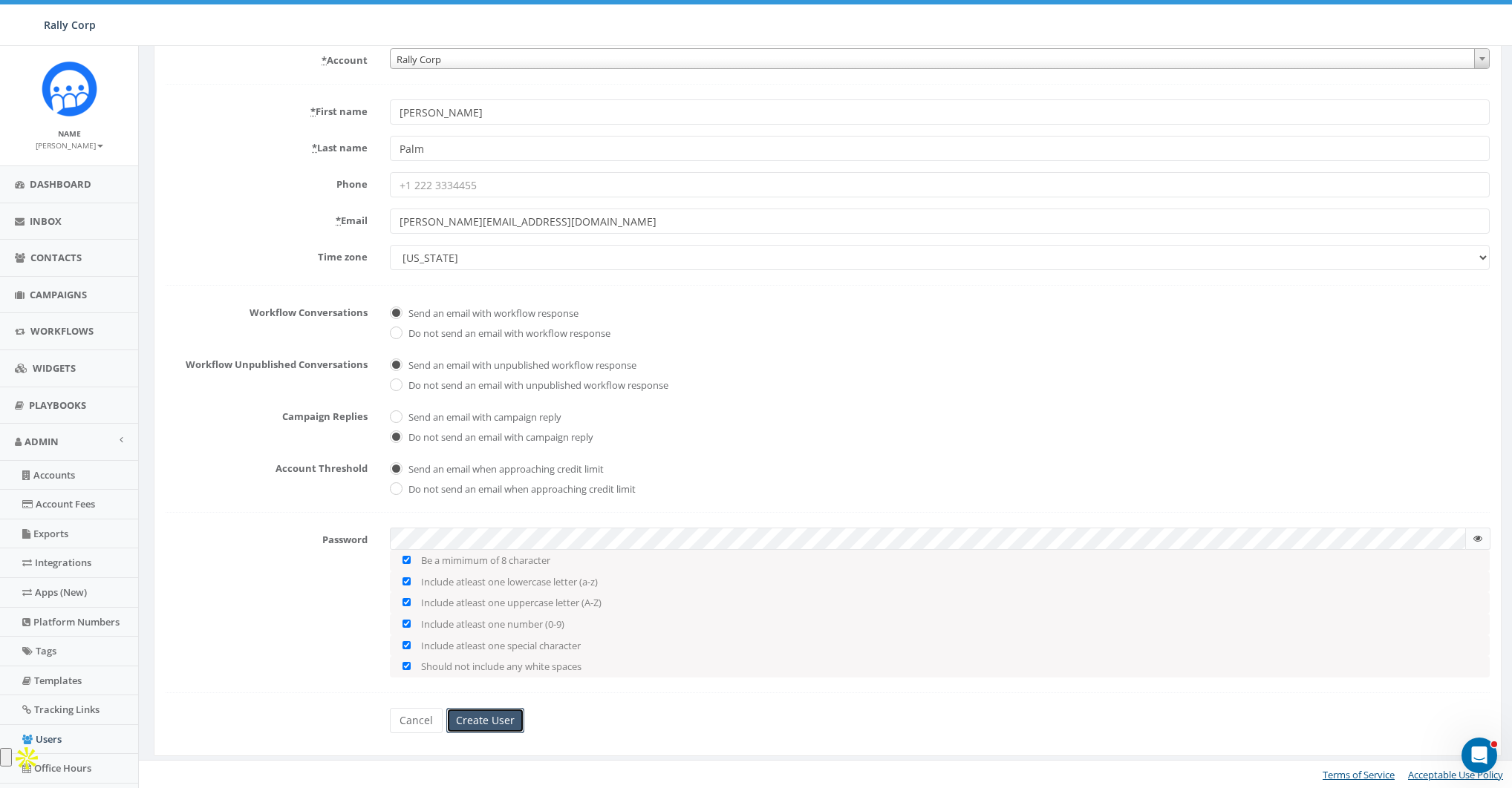
click at [493, 721] on input "Create User" at bounding box center [485, 720] width 78 height 25
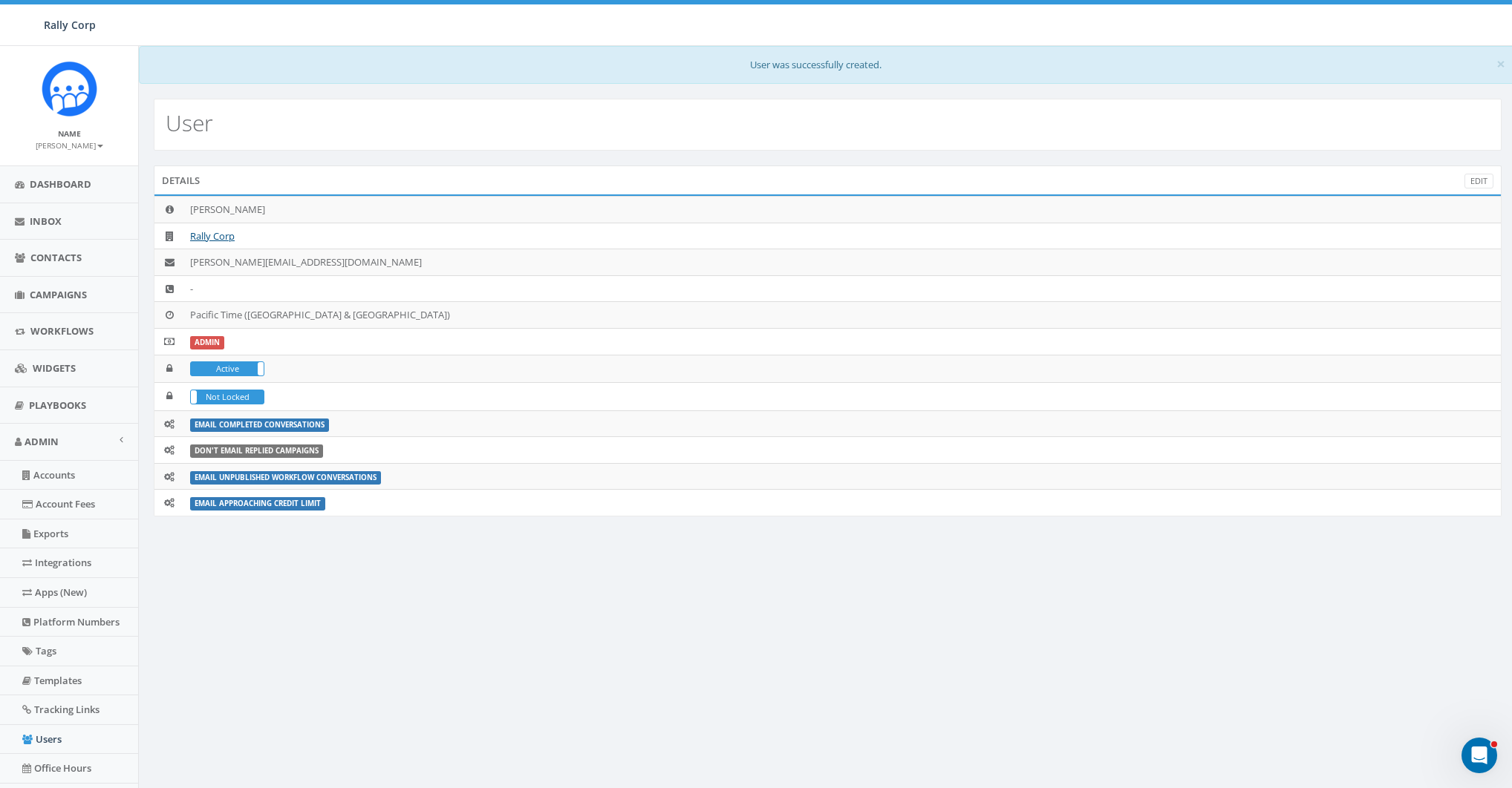
click at [505, 115] on div "User" at bounding box center [827, 124] width 1348 height 52
click at [211, 237] on link "Rally Corp" at bounding box center [212, 235] width 45 height 13
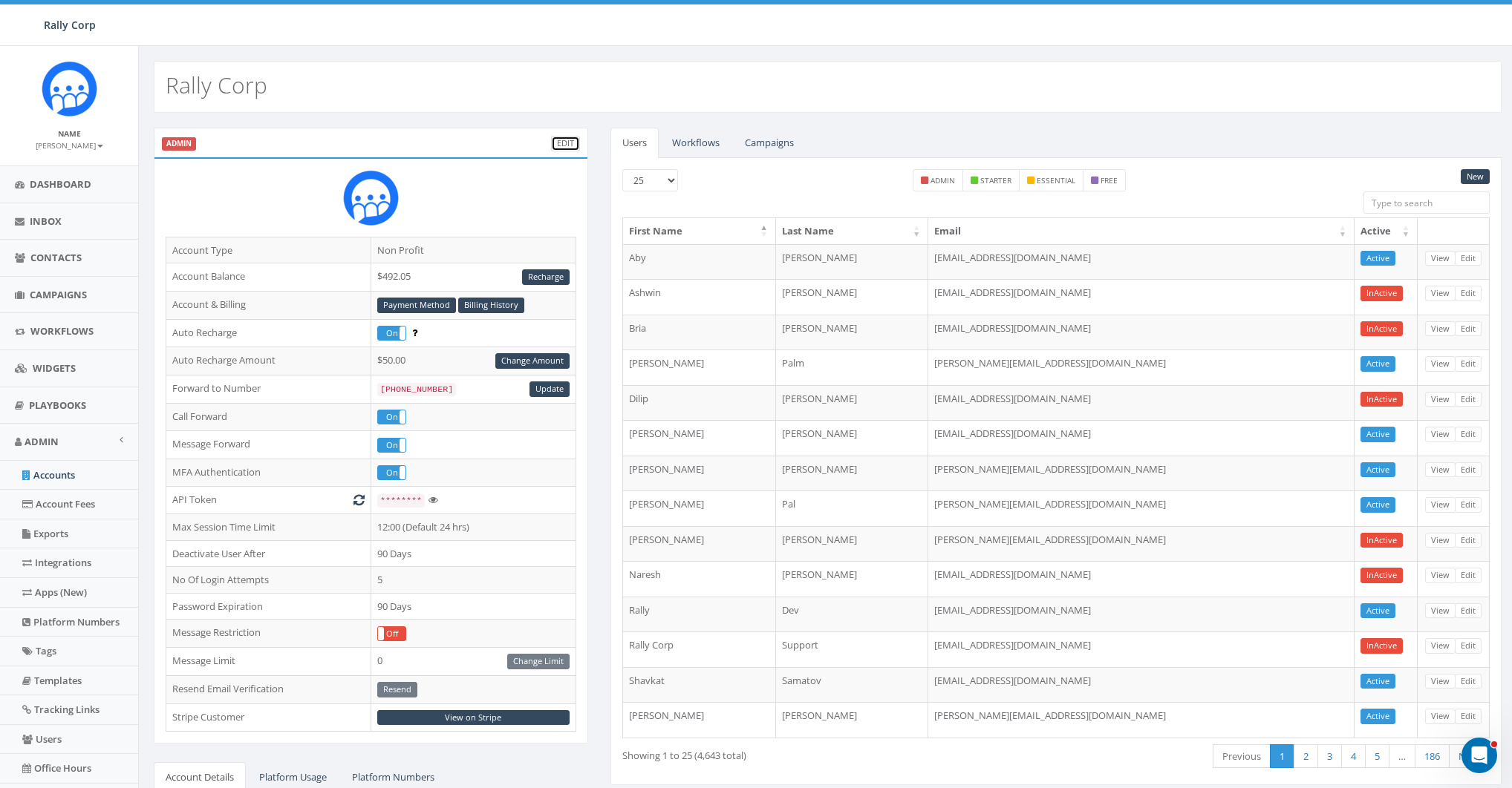
click at [567, 146] on link "Edit" at bounding box center [565, 143] width 29 height 16
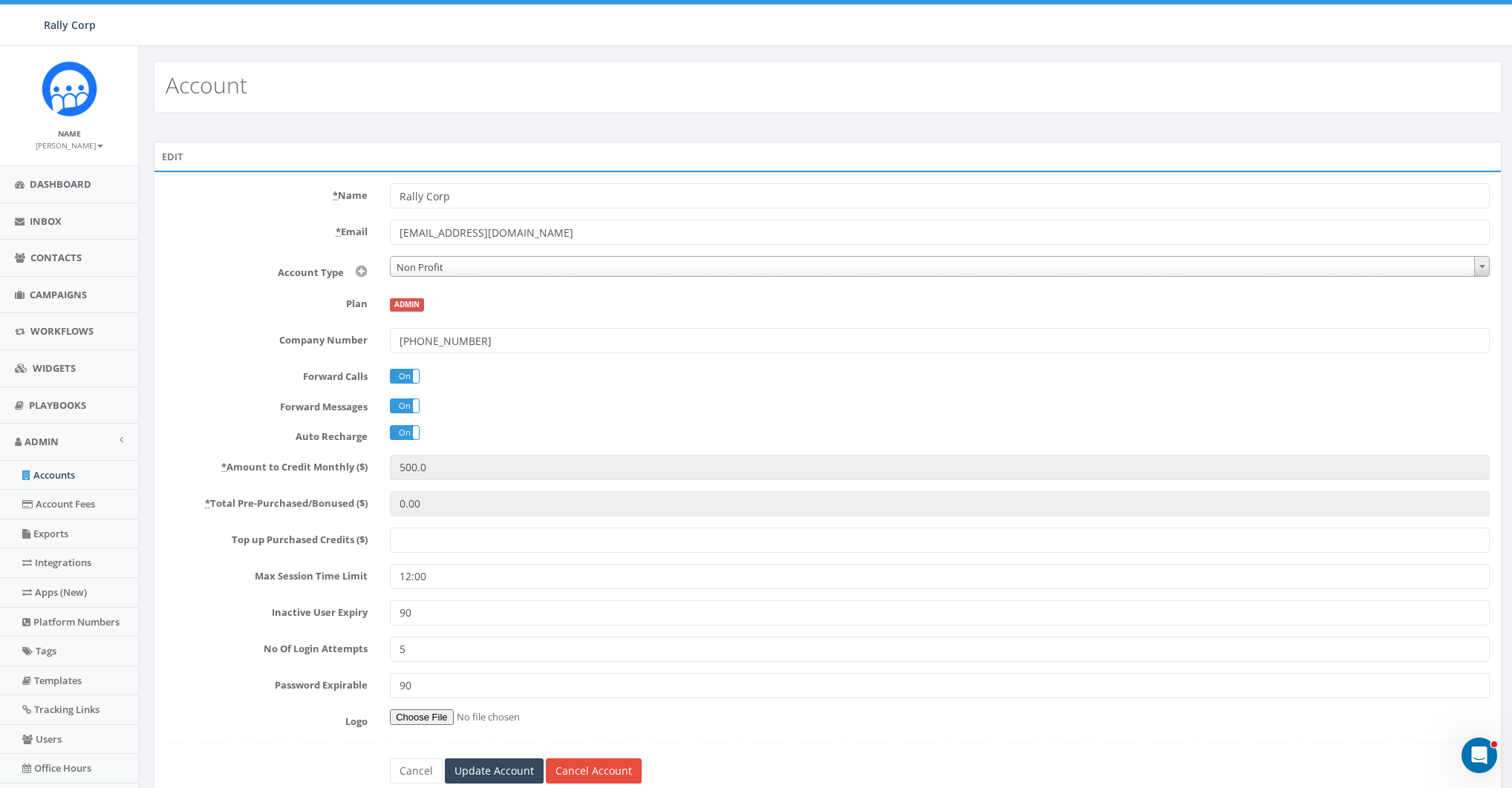
scroll to position [99, 0]
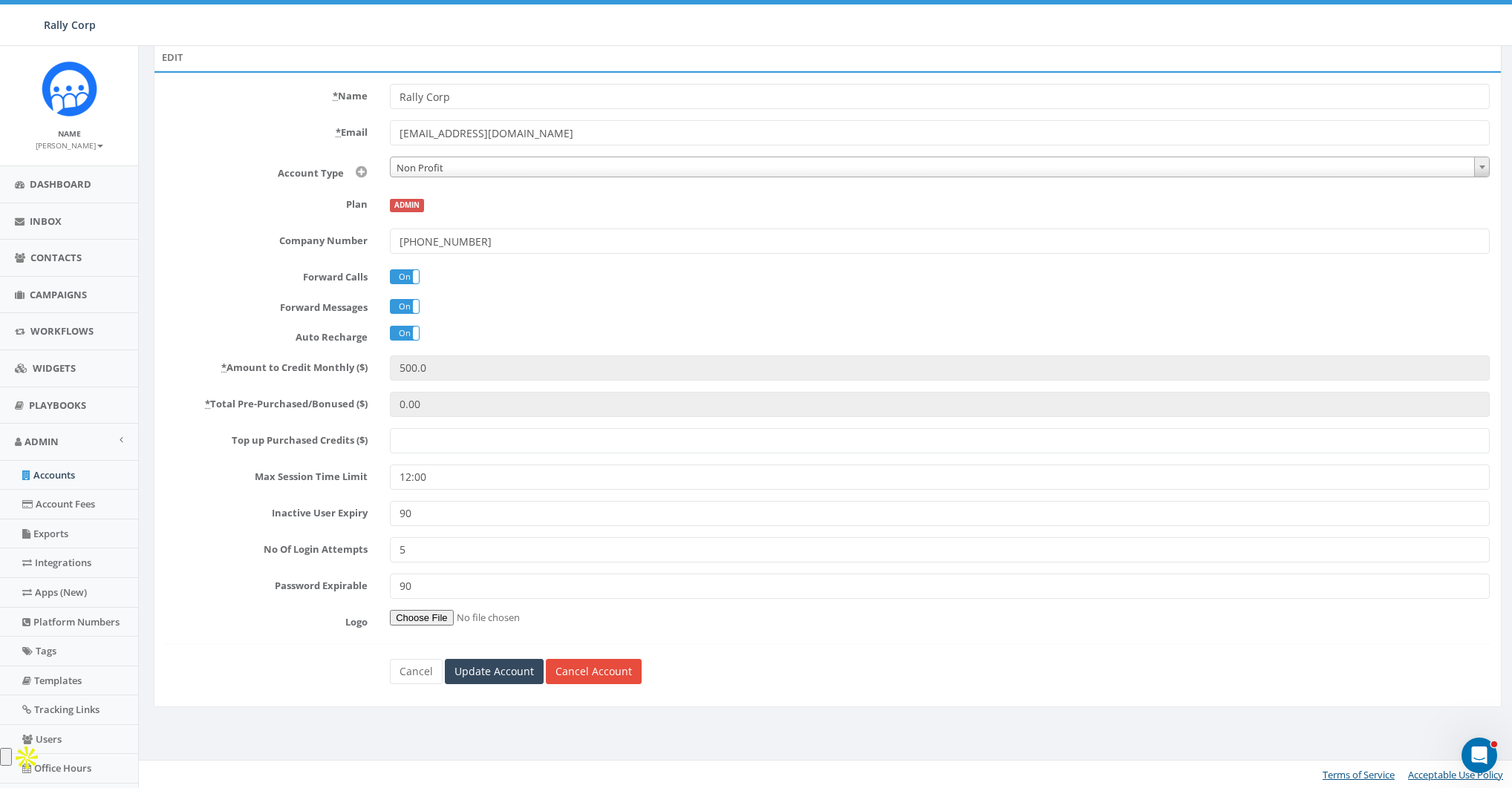
click at [353, 516] on label "Inactive User Expiry" at bounding box center [266, 510] width 224 height 19
click at [390, 516] on input "90" at bounding box center [939, 513] width 1099 height 25
click at [353, 516] on label "Inactive User Expiry" at bounding box center [266, 510] width 224 height 19
click at [390, 516] on input "90" at bounding box center [939, 513] width 1099 height 25
click at [353, 516] on label "Inactive User Expiry" at bounding box center [266, 510] width 224 height 19
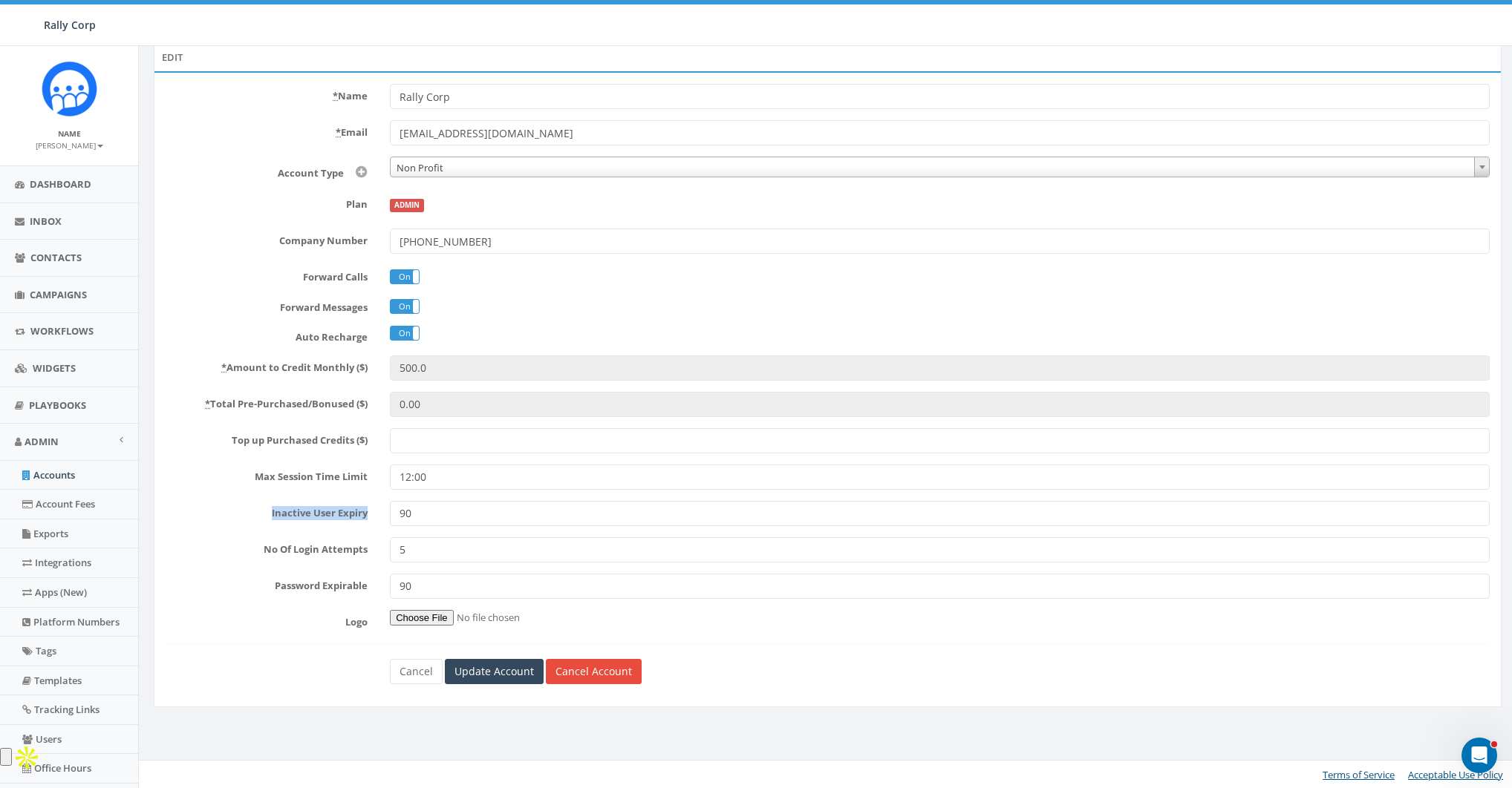
click at [390, 516] on input "90" at bounding box center [939, 513] width 1099 height 25
click at [422, 551] on input "5" at bounding box center [939, 550] width 1099 height 25
type input "3"
click at [433, 581] on input "90" at bounding box center [939, 586] width 1099 height 25
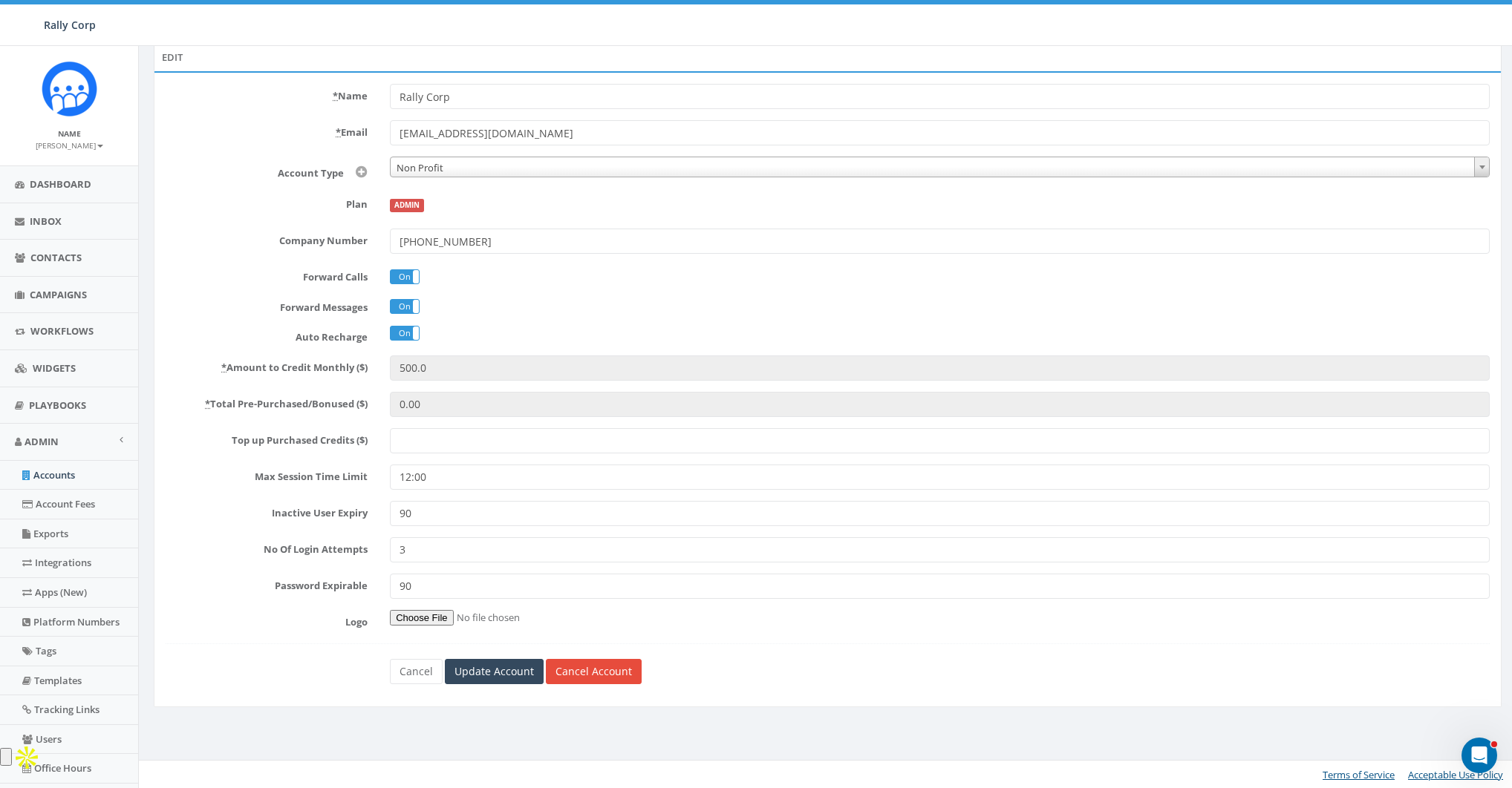
click at [433, 581] on input "90" at bounding box center [939, 586] width 1099 height 25
click at [480, 676] on input "Update Account" at bounding box center [493, 671] width 98 height 25
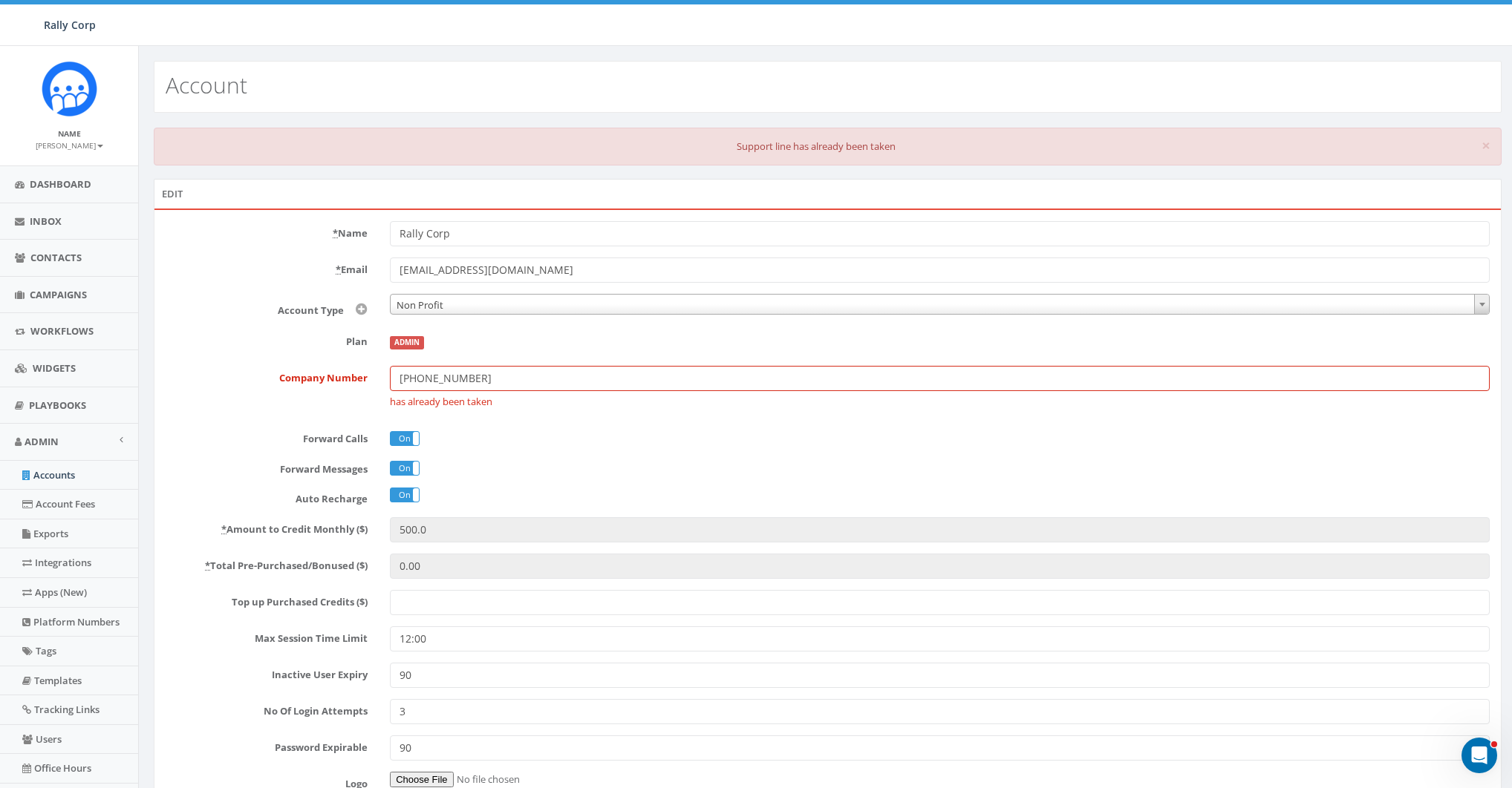
drag, startPoint x: 530, startPoint y: 381, endPoint x: 374, endPoint y: 380, distance: 156.0
click at [374, 380] on div "Company Number +18587365358 has already been taken" at bounding box center [826, 391] width 1346 height 50
type input "+18582402250"
click at [522, 336] on div "ADMIN" at bounding box center [939, 341] width 1099 height 25
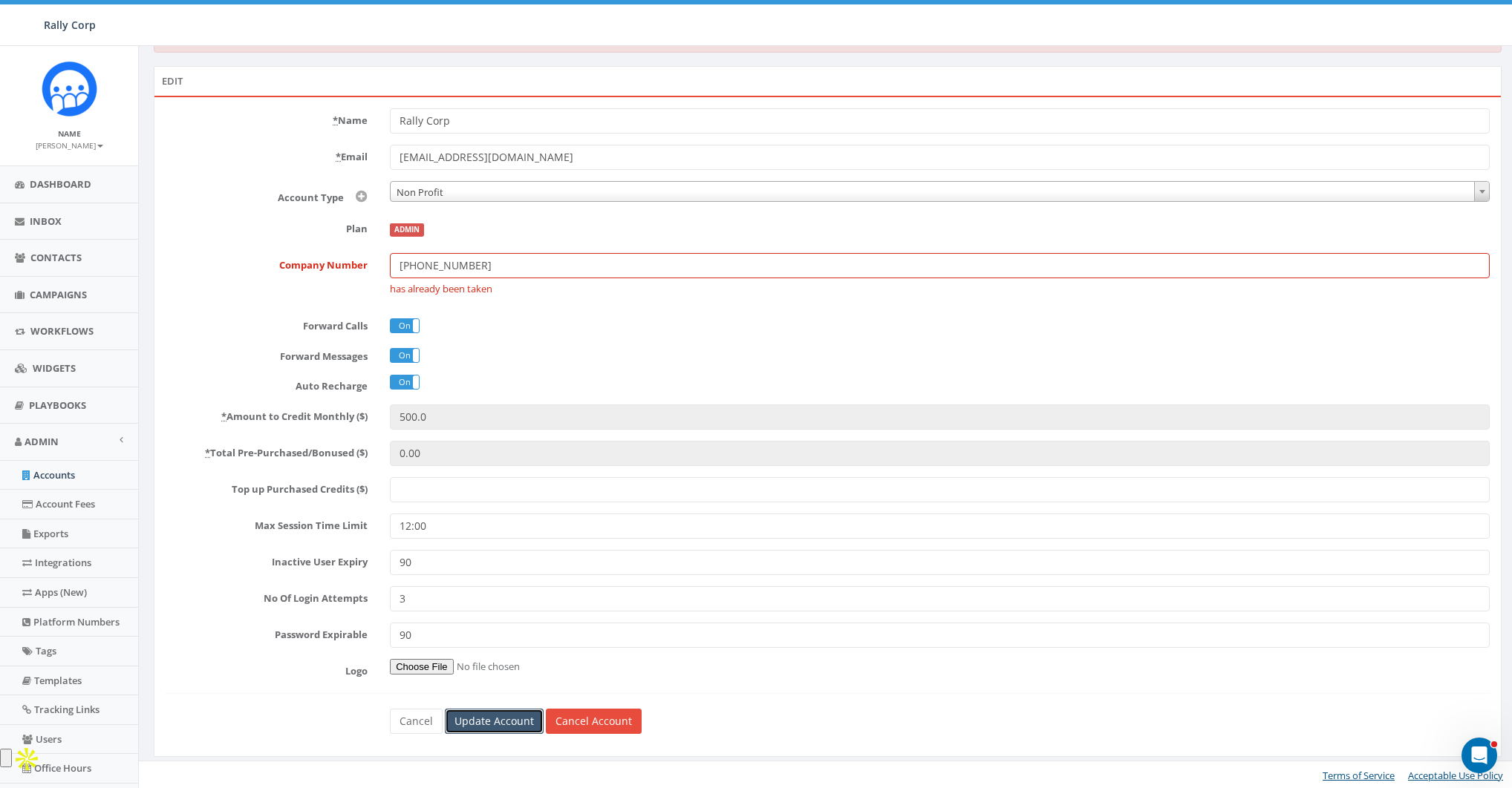
click at [499, 716] on input "Update Account" at bounding box center [493, 720] width 98 height 25
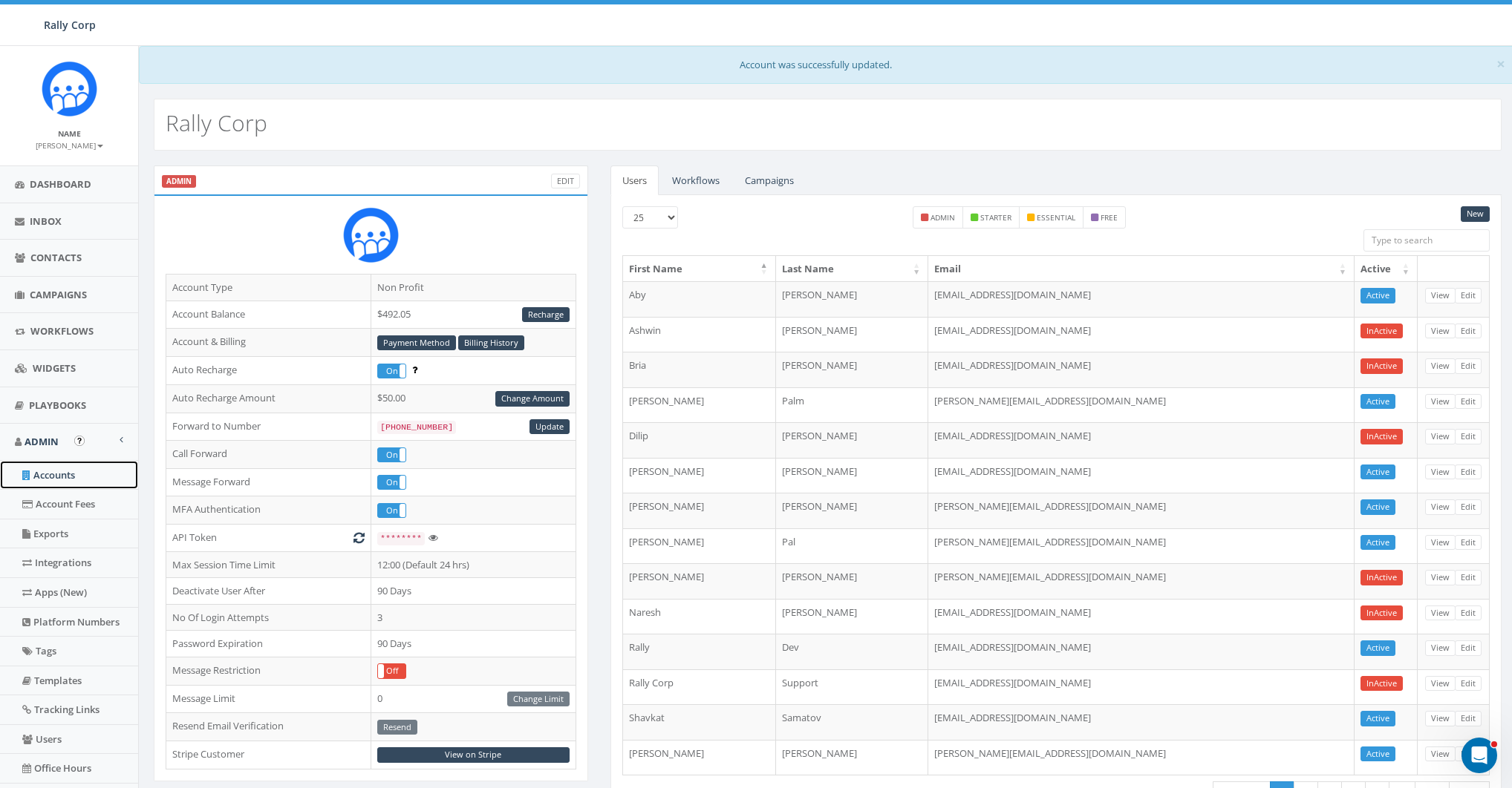
click at [46, 477] on link "Accounts" at bounding box center [69, 475] width 138 height 29
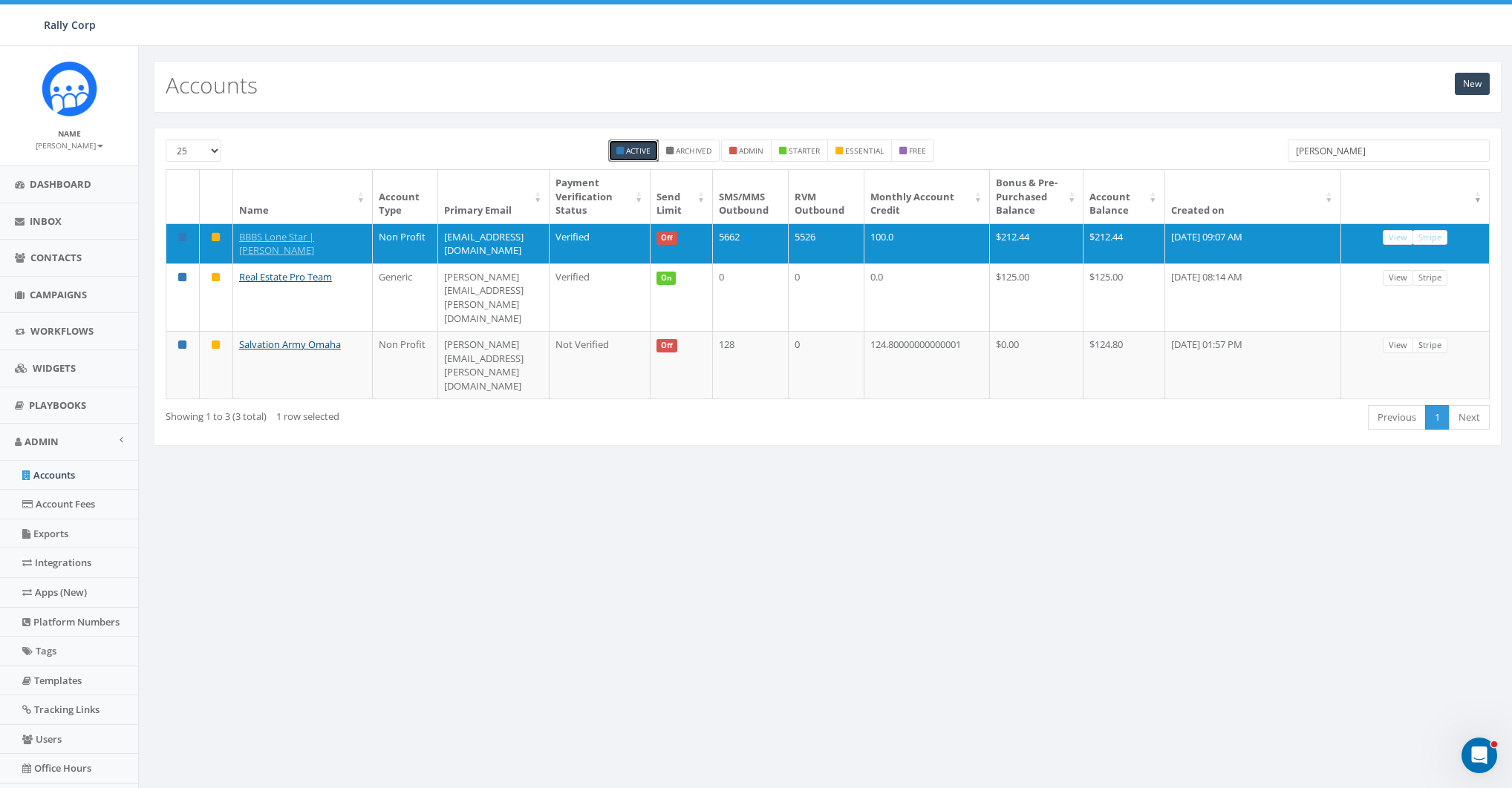
click at [1345, 135] on div "25 50 100 Active Archived admin starter essential free andrew Name Account Type…" at bounding box center [827, 286] width 1348 height 318
click at [1345, 146] on input "andrew" at bounding box center [1389, 150] width 202 height 22
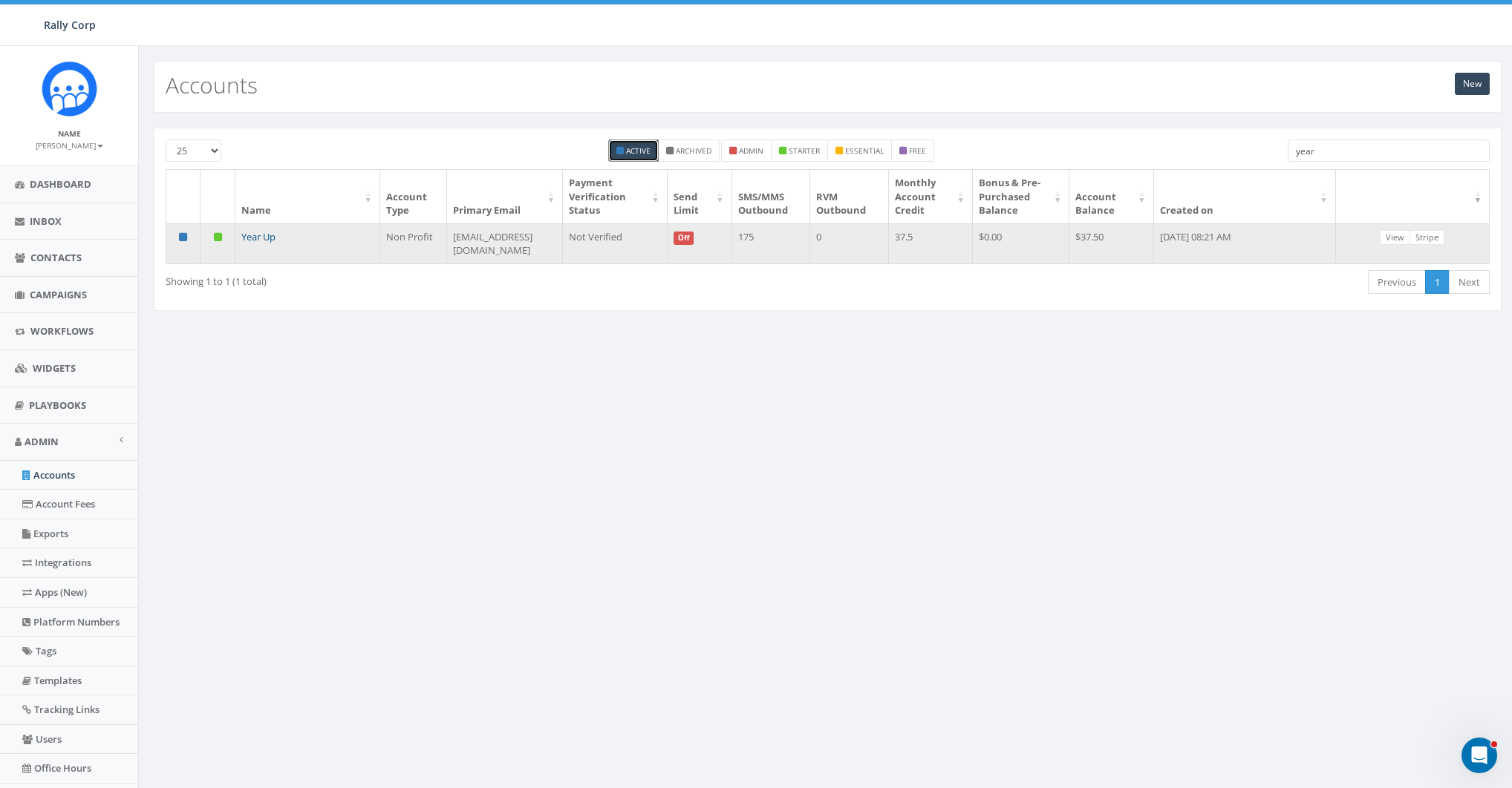
type input "year"
click at [259, 237] on link "Year Up" at bounding box center [258, 236] width 34 height 13
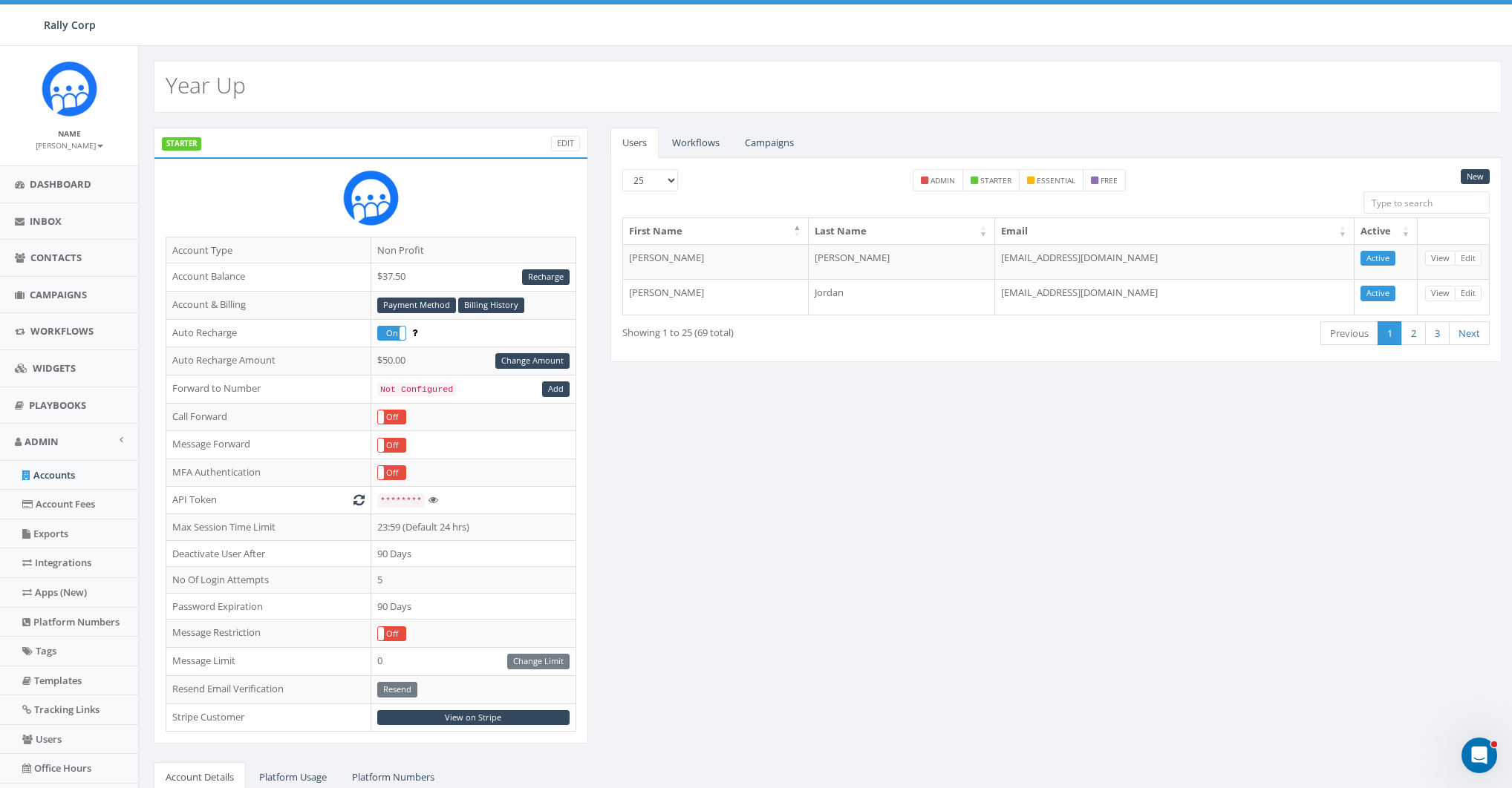
scroll to position [240, 0]
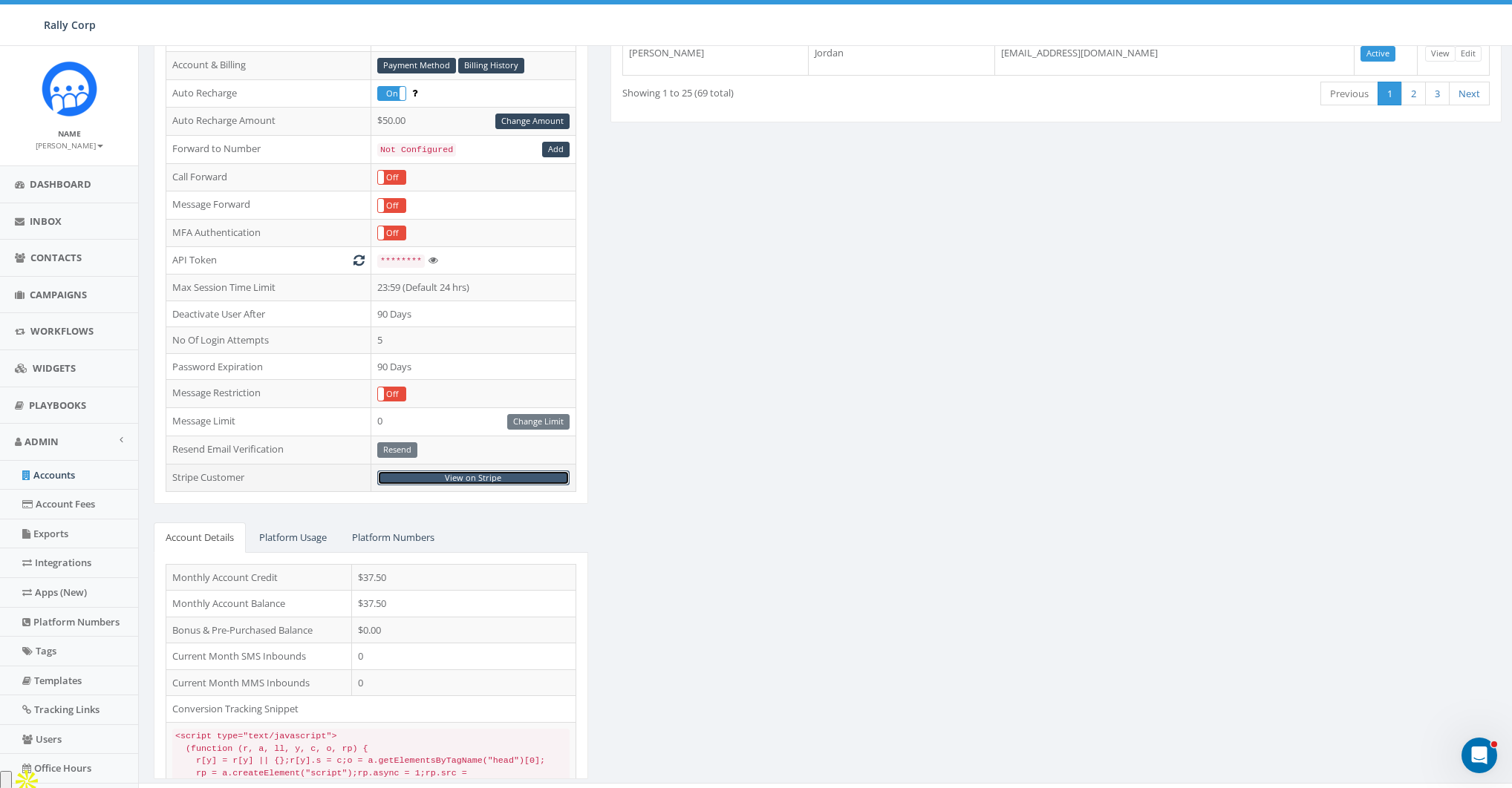
click at [472, 470] on link "View on Stripe" at bounding box center [473, 477] width 192 height 16
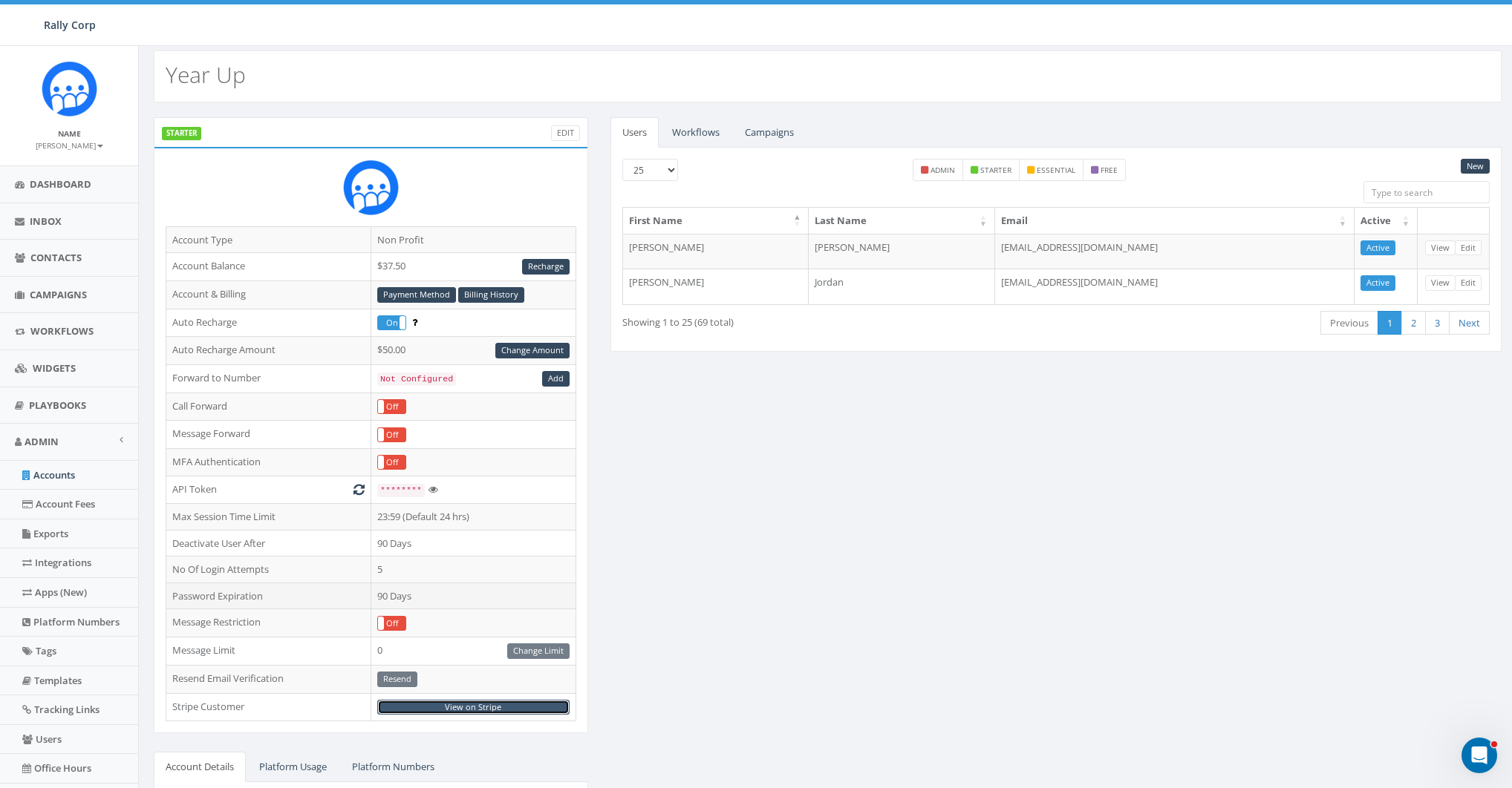
scroll to position [0, 0]
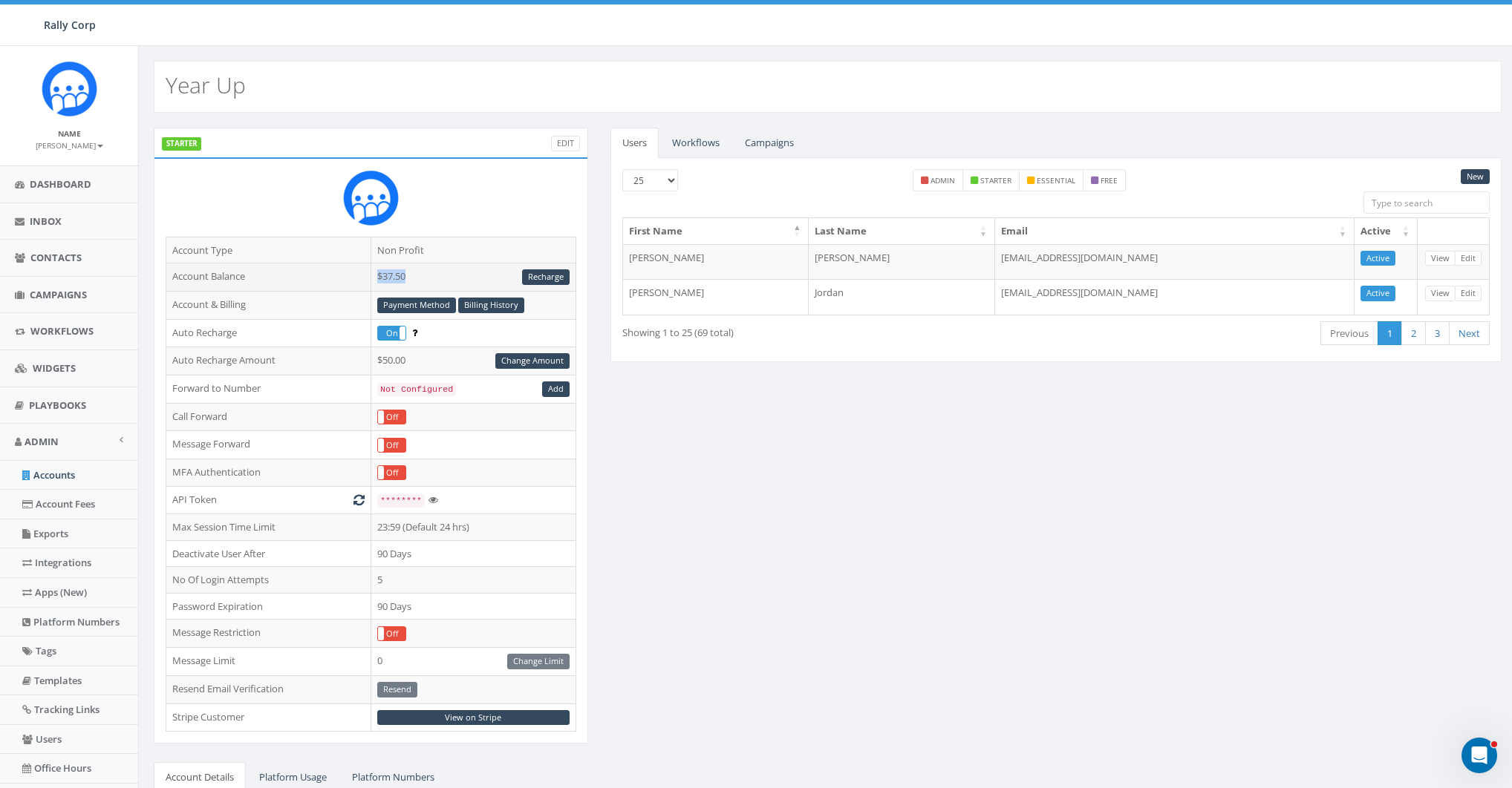
drag, startPoint x: 434, startPoint y: 273, endPoint x: 367, endPoint y: 273, distance: 67.0
click at [367, 273] on tr "Account Balance $37.50 Recharge" at bounding box center [371, 277] width 410 height 28
click at [406, 271] on td "$37.50 Recharge" at bounding box center [472, 277] width 205 height 28
click at [411, 305] on link "Payment Method" at bounding box center [416, 305] width 79 height 16
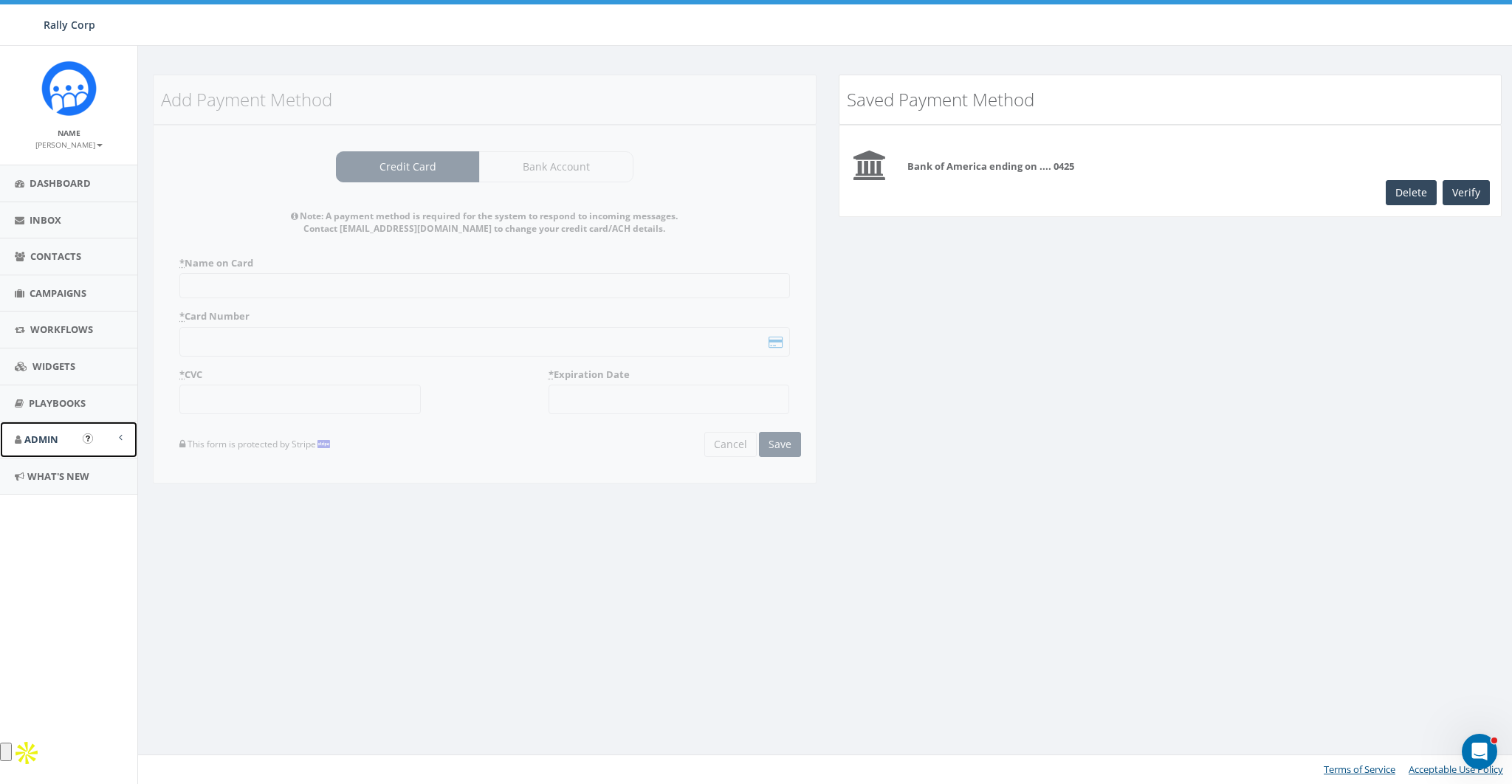
click at [63, 434] on link "Admin" at bounding box center [68, 439] width 137 height 36
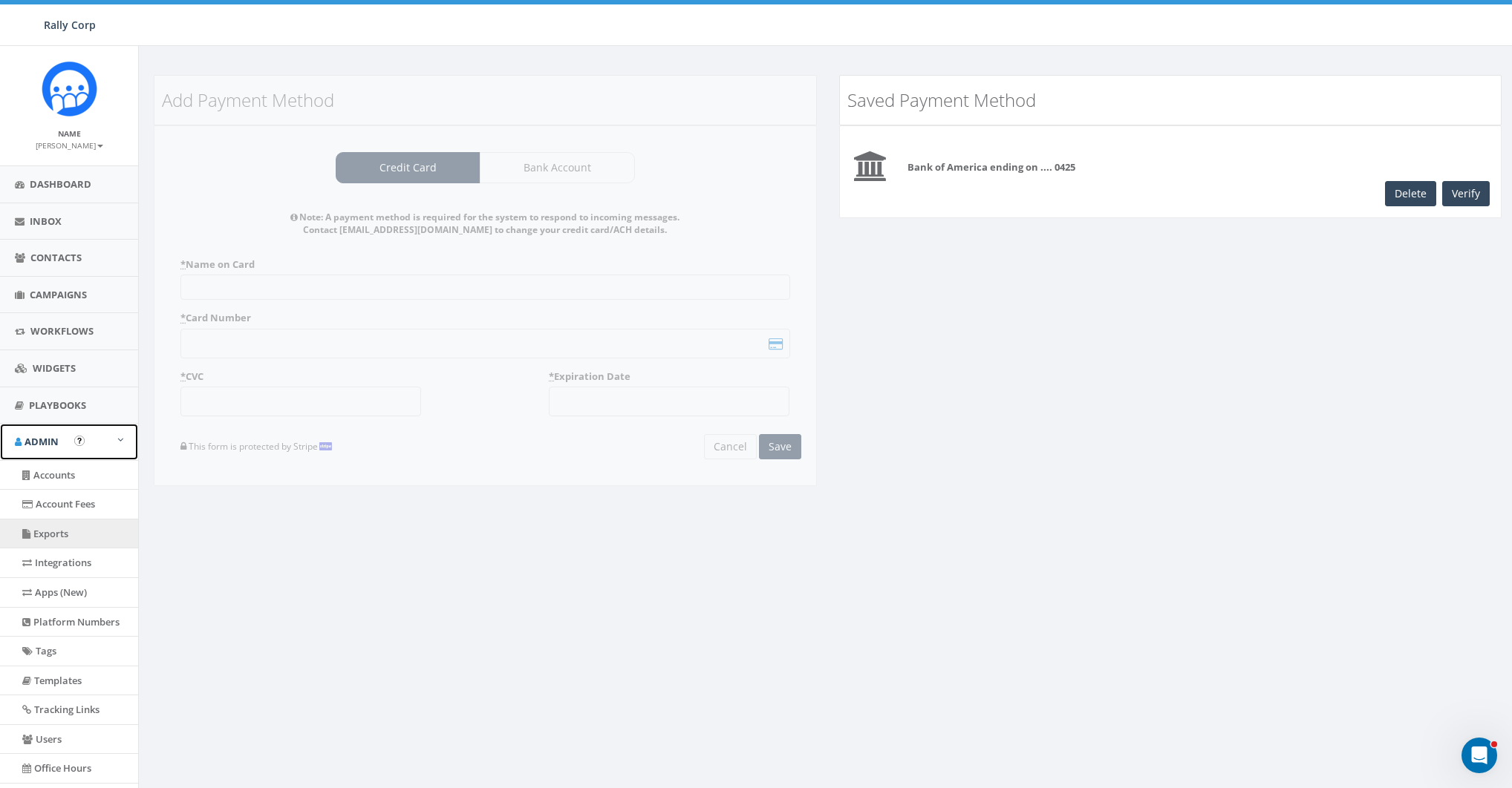
scroll to position [99, 0]
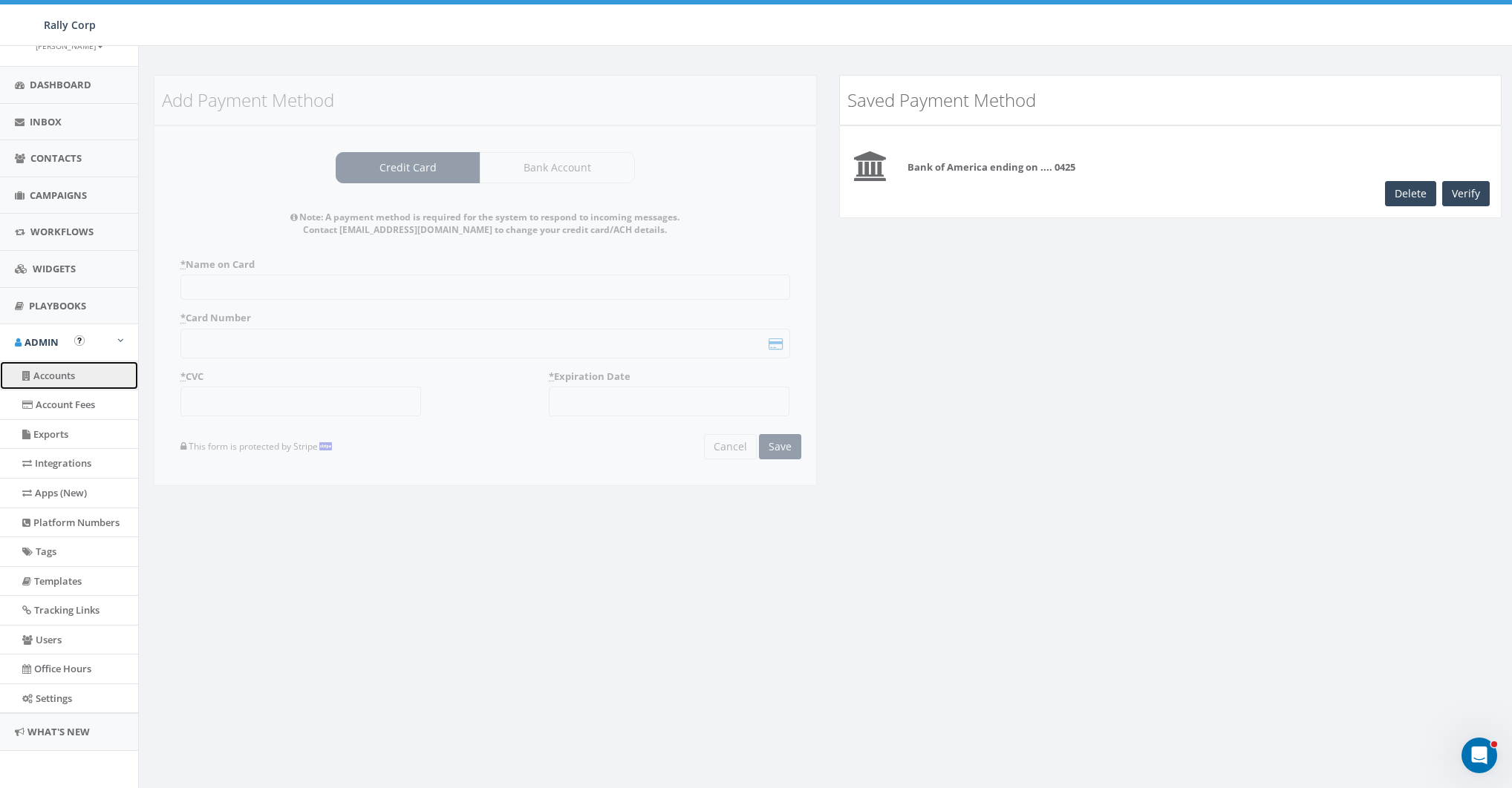
click at [51, 377] on link "Accounts" at bounding box center [69, 375] width 138 height 29
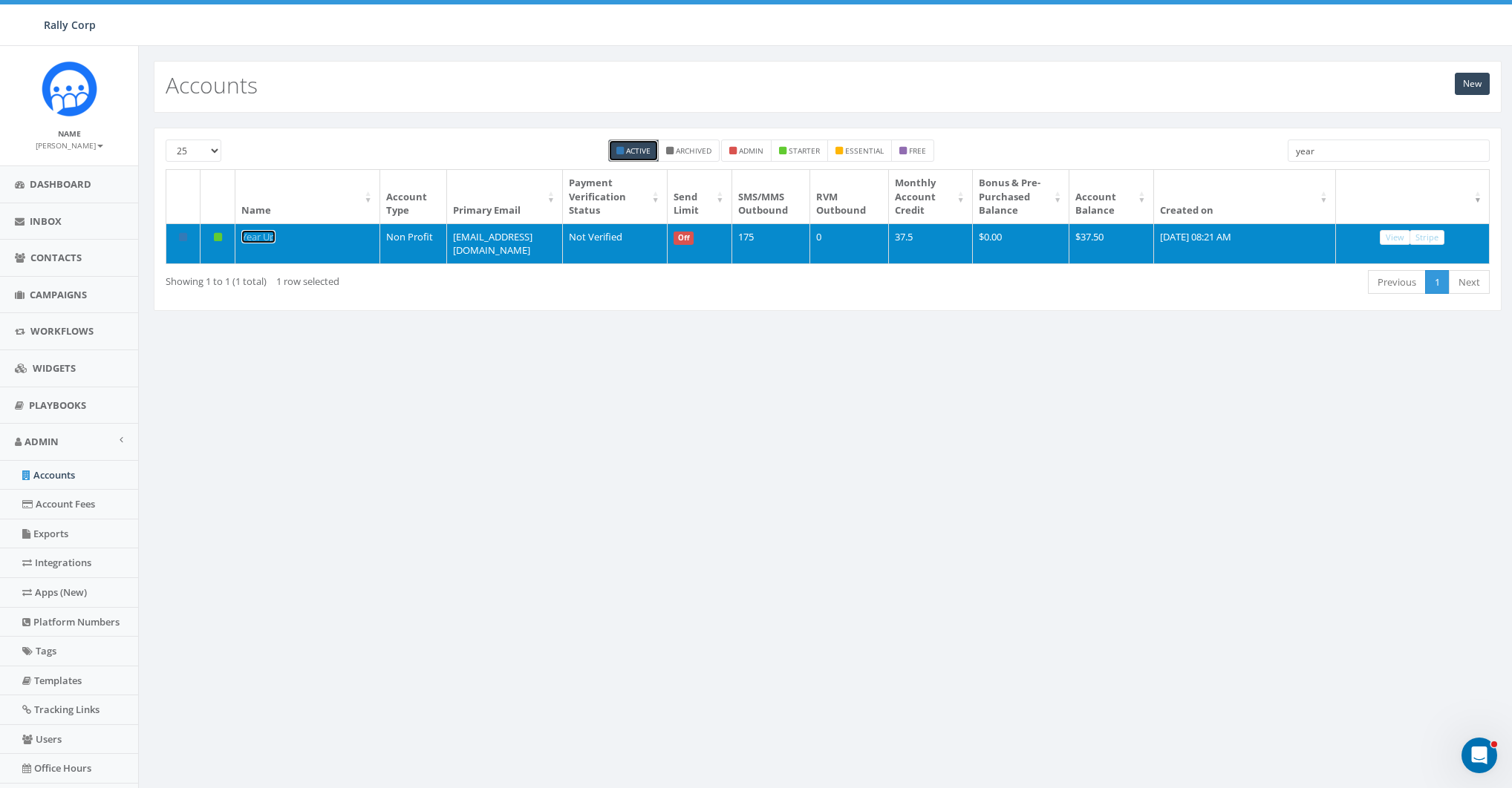
click at [252, 232] on link "Year Up" at bounding box center [258, 236] width 34 height 13
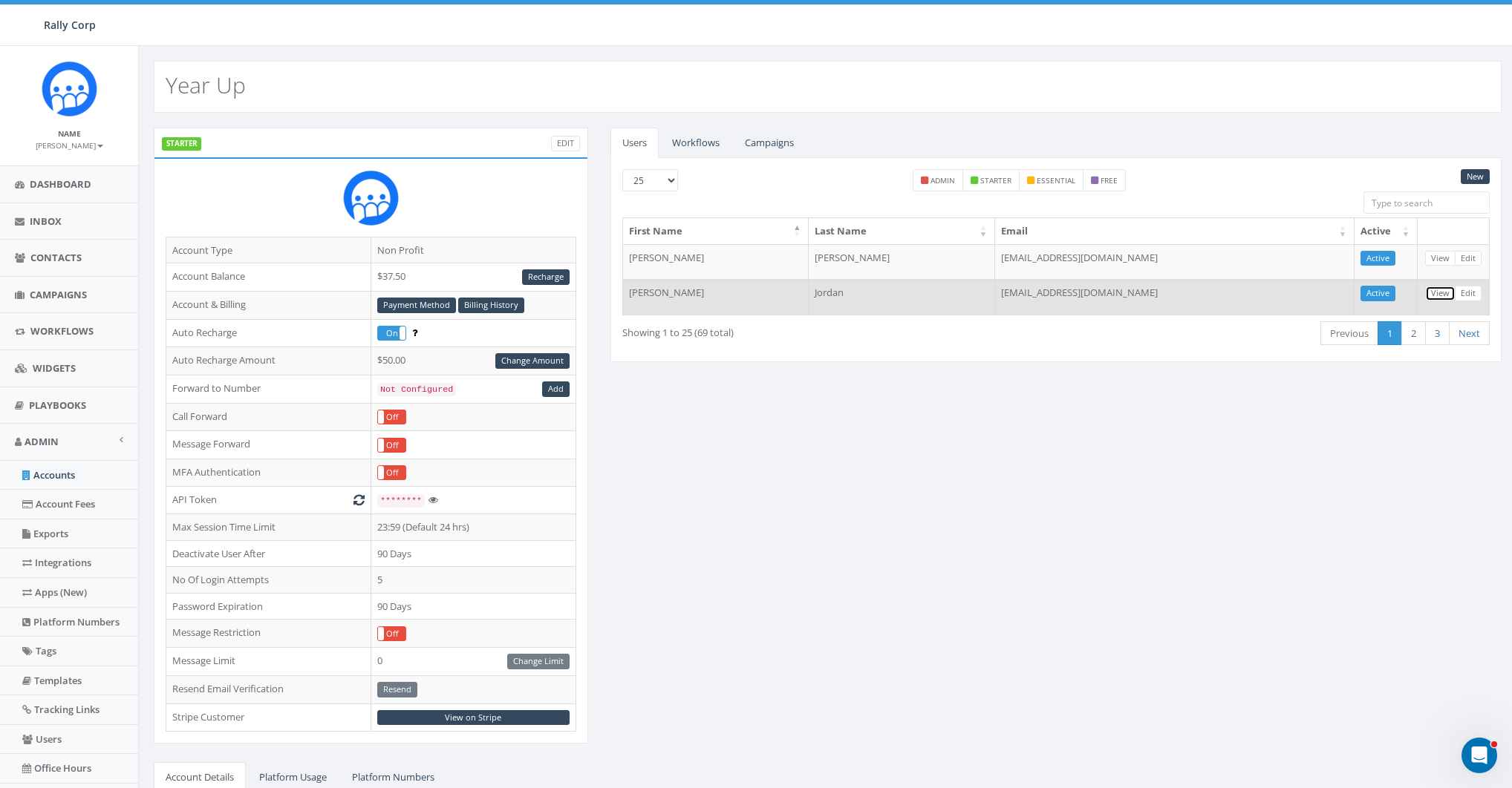
click at [1439, 288] on link "View" at bounding box center [1440, 293] width 31 height 16
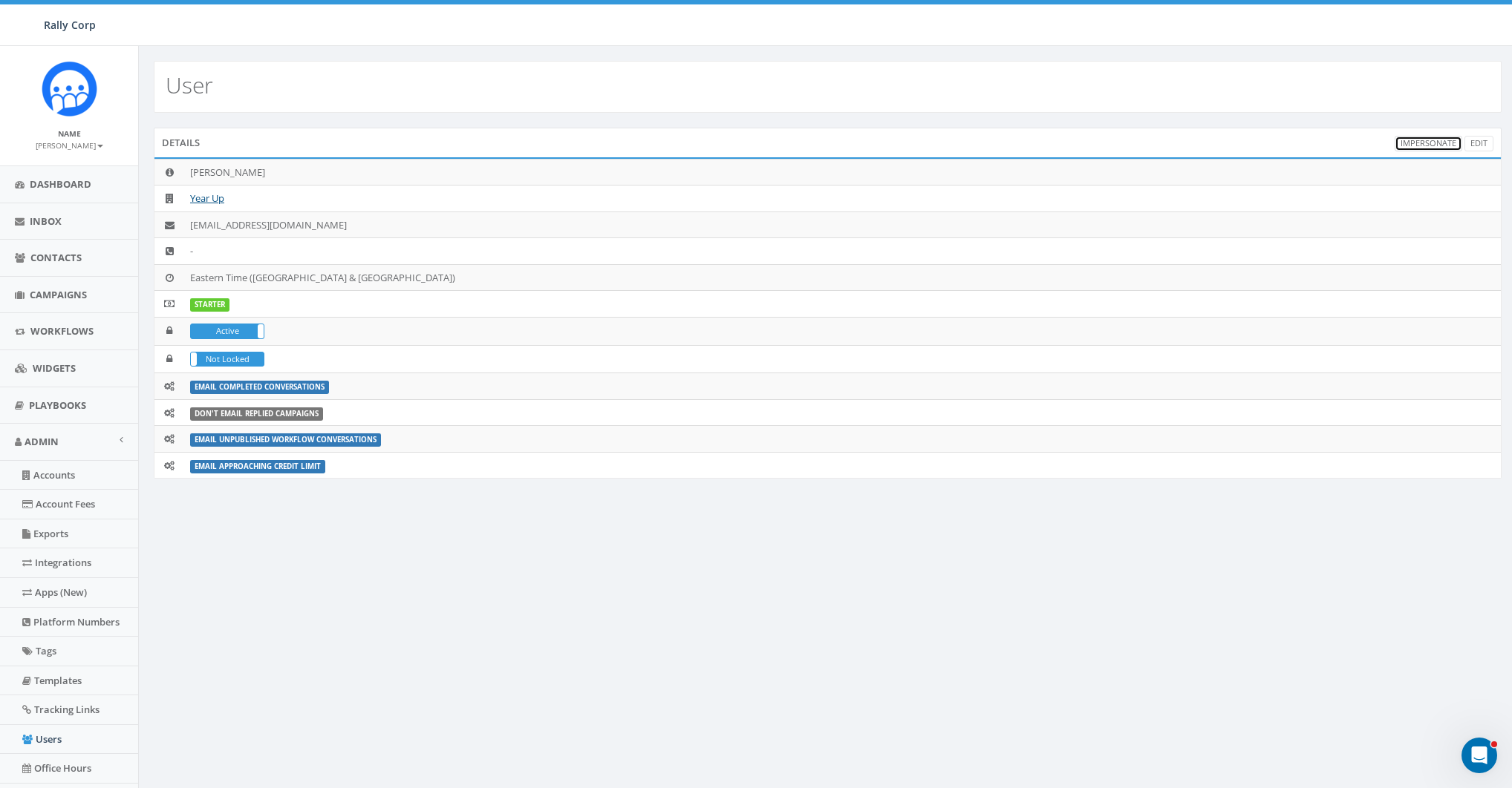
click at [1425, 141] on link "Impersonate" at bounding box center [1428, 143] width 68 height 16
